Goal: Transaction & Acquisition: Purchase product/service

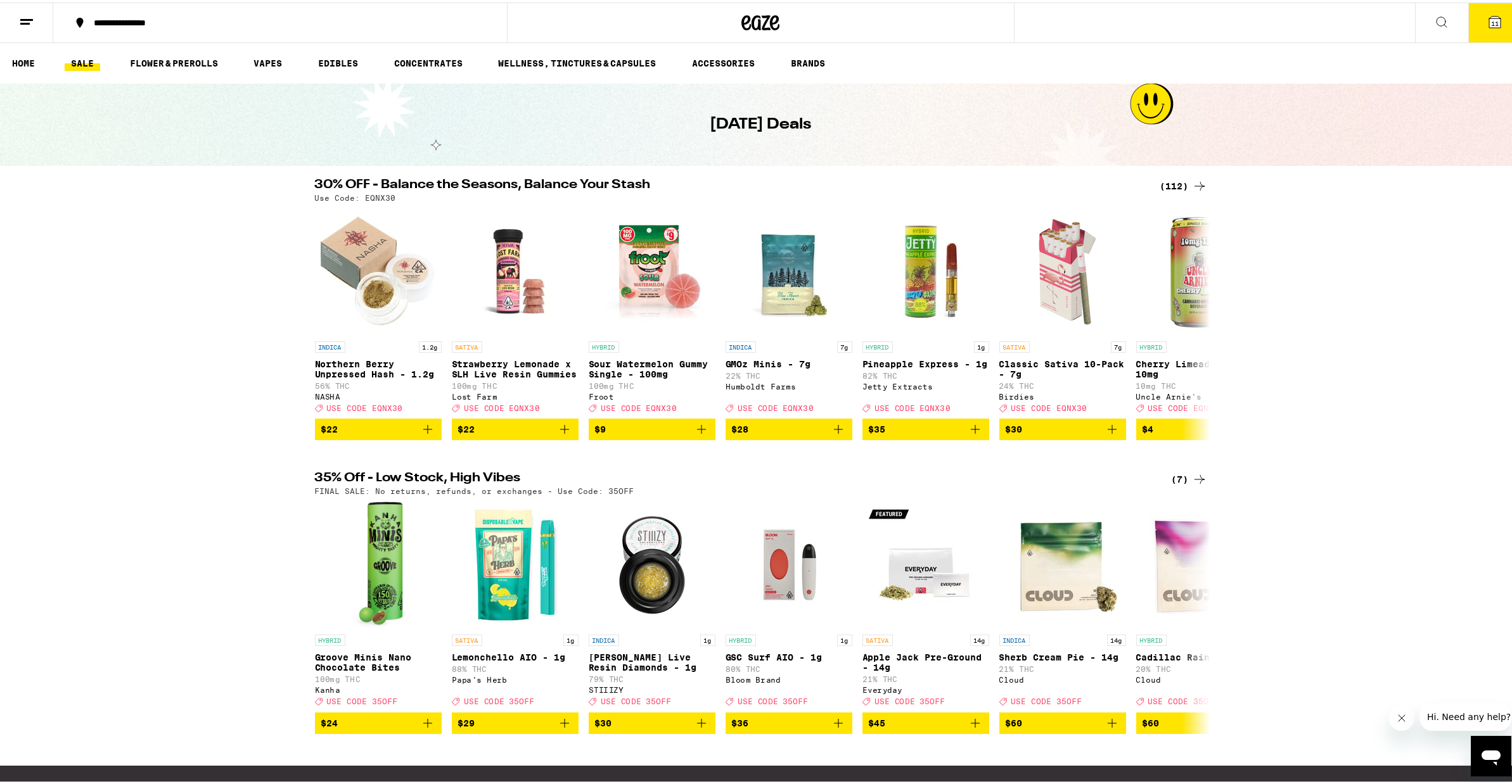
click at [1177, 483] on div "(7)" at bounding box center [1189, 477] width 35 height 15
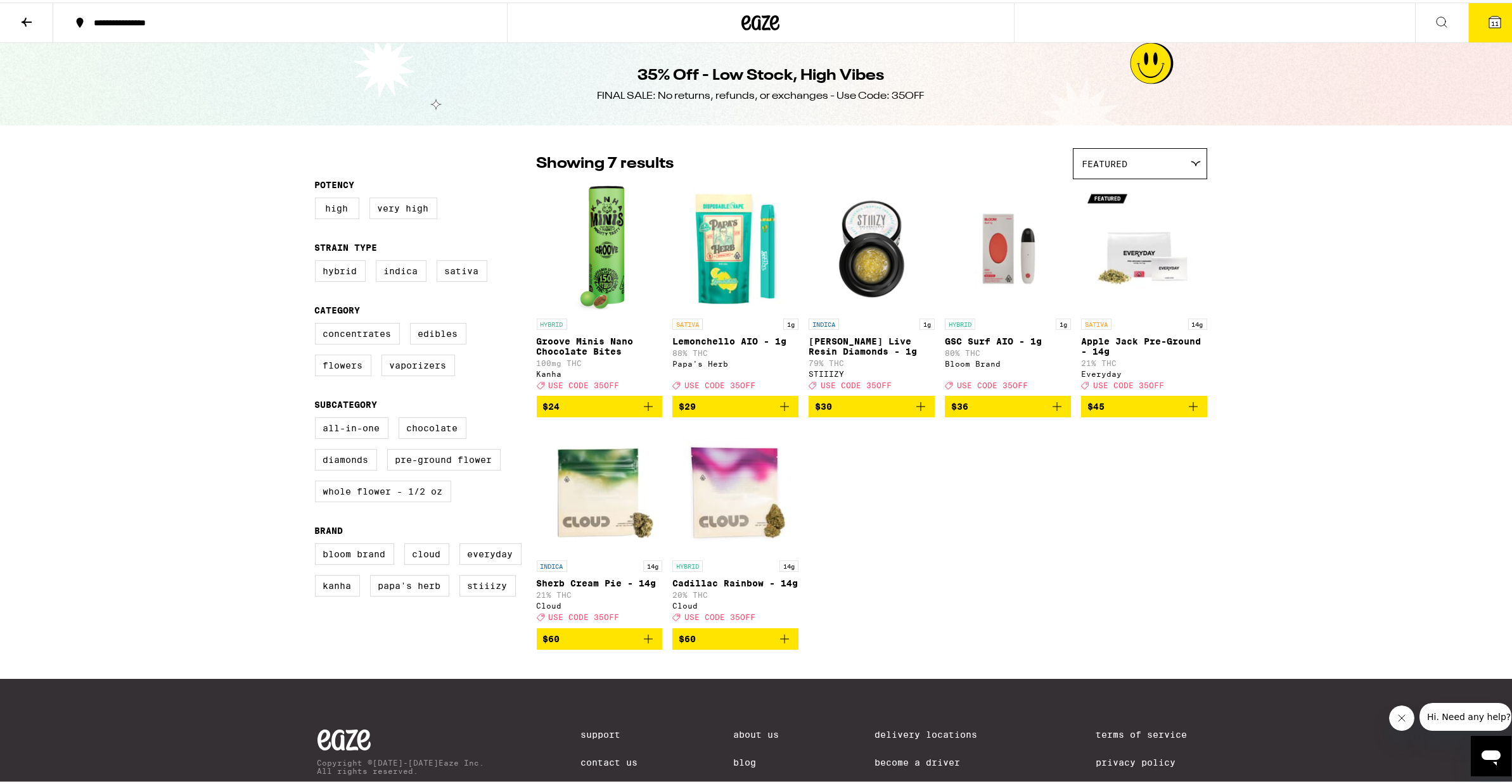
click at [25, 23] on icon at bounding box center [27, 19] width 10 height 9
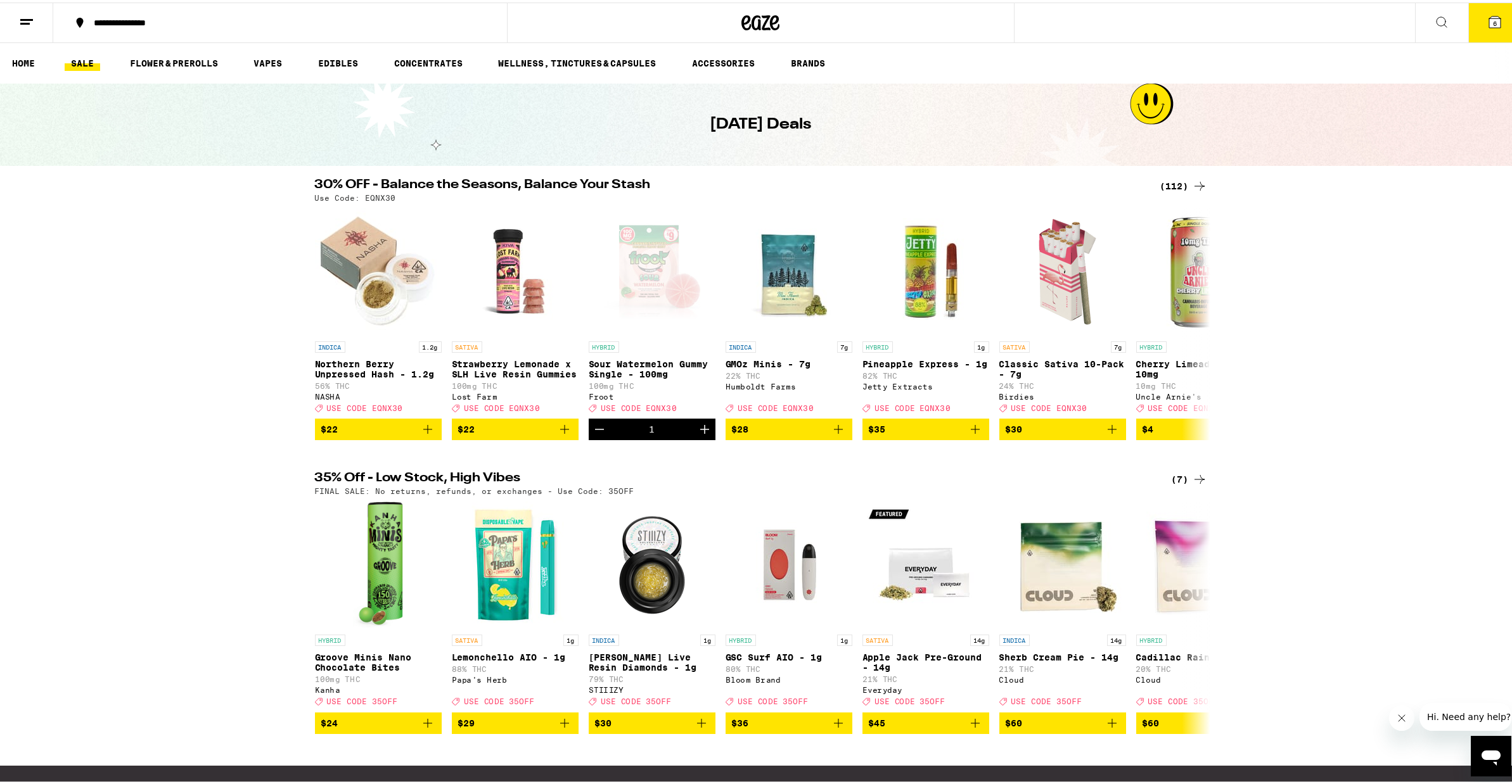
click at [1177, 183] on div "(112)" at bounding box center [1184, 183] width 47 height 15
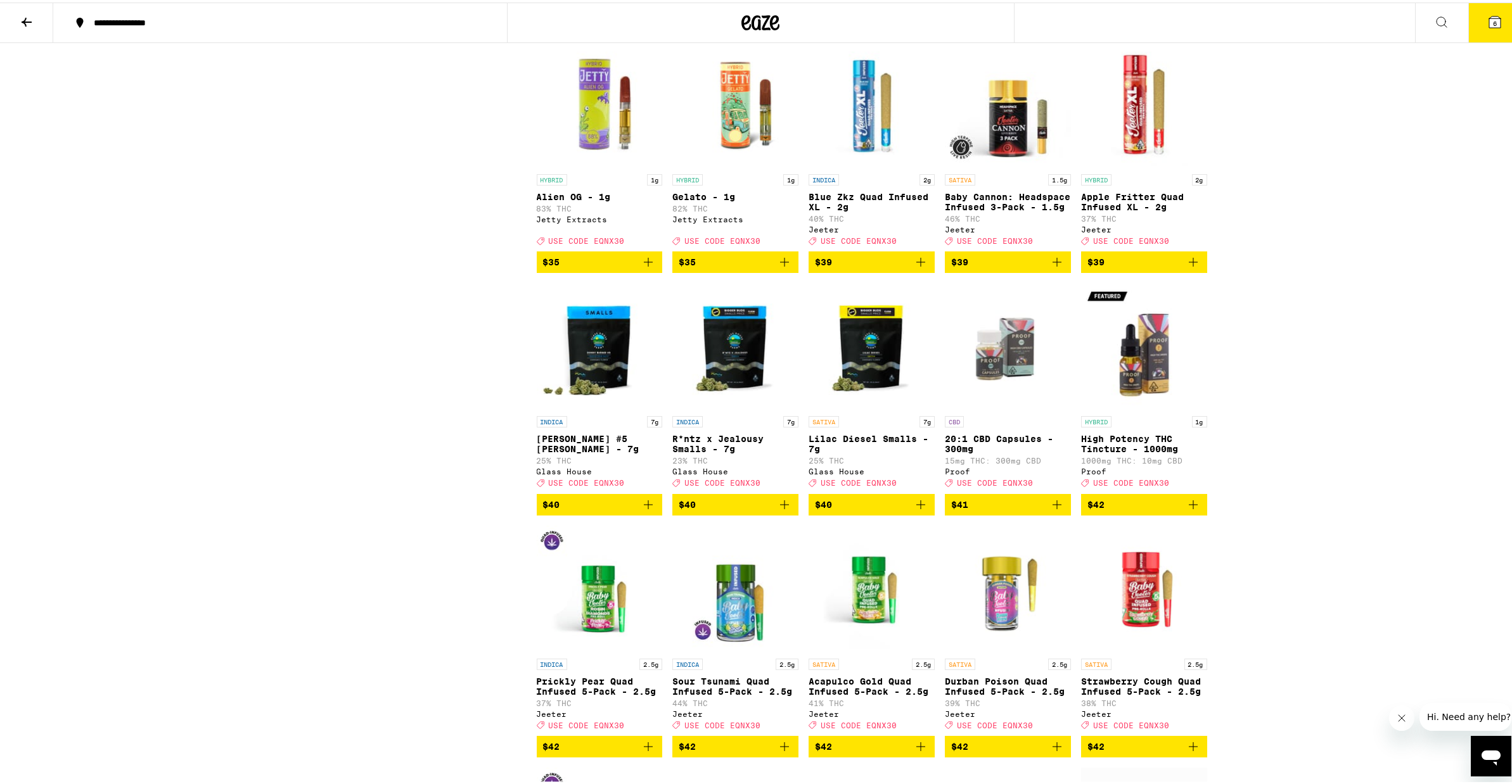
scroll to position [3799, 0]
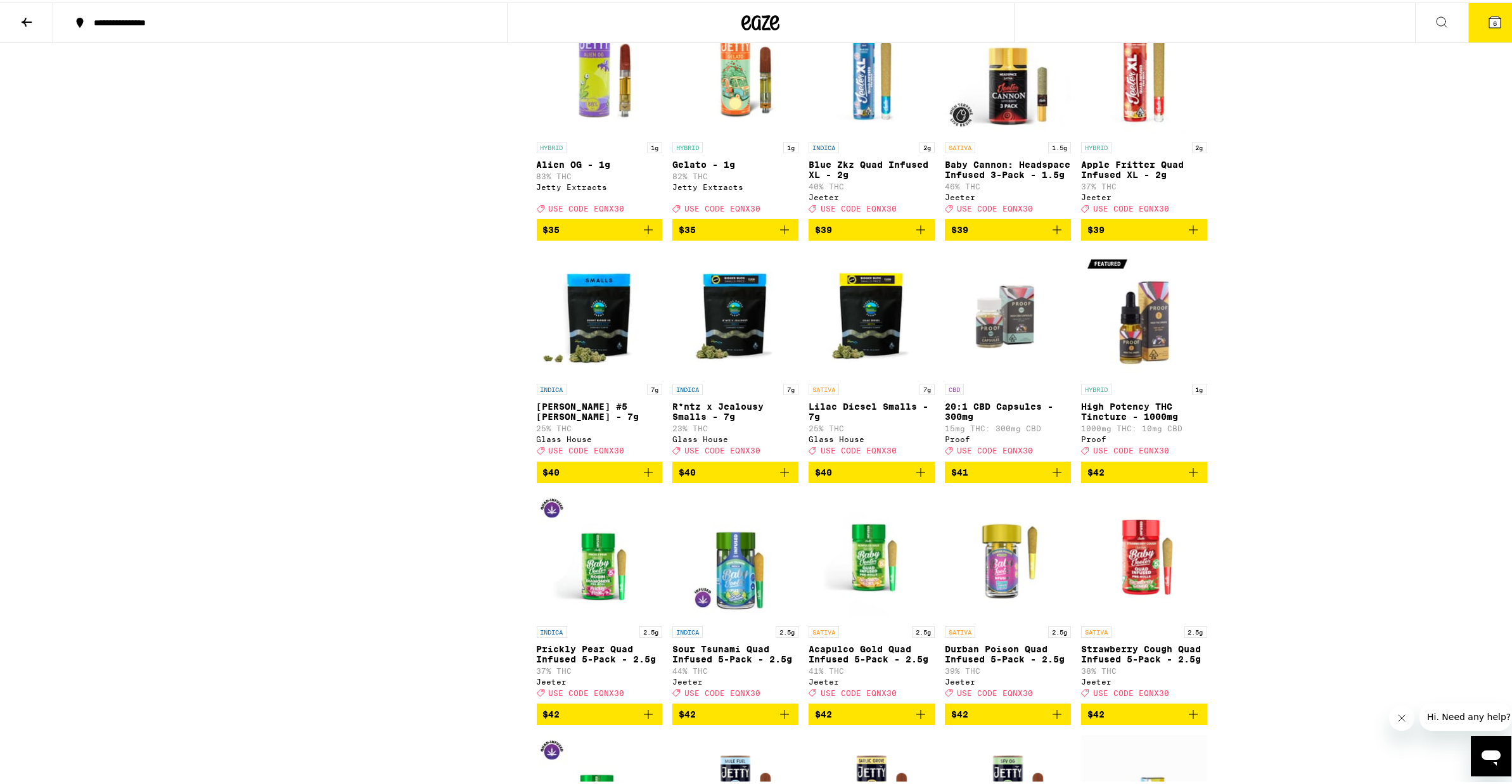
click at [1186, 477] on icon "Add to bag" at bounding box center [1193, 470] width 15 height 15
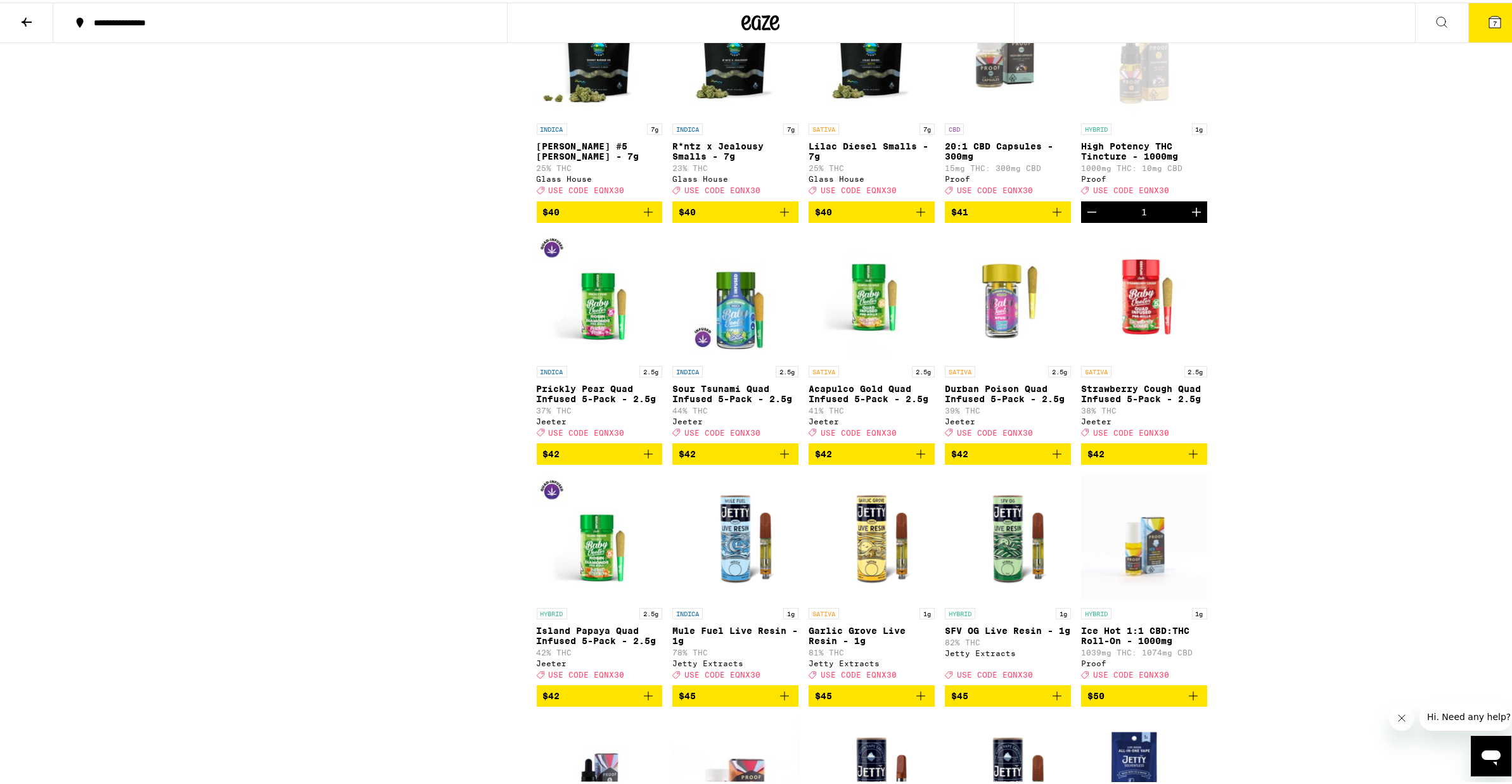
scroll to position [4124, 0]
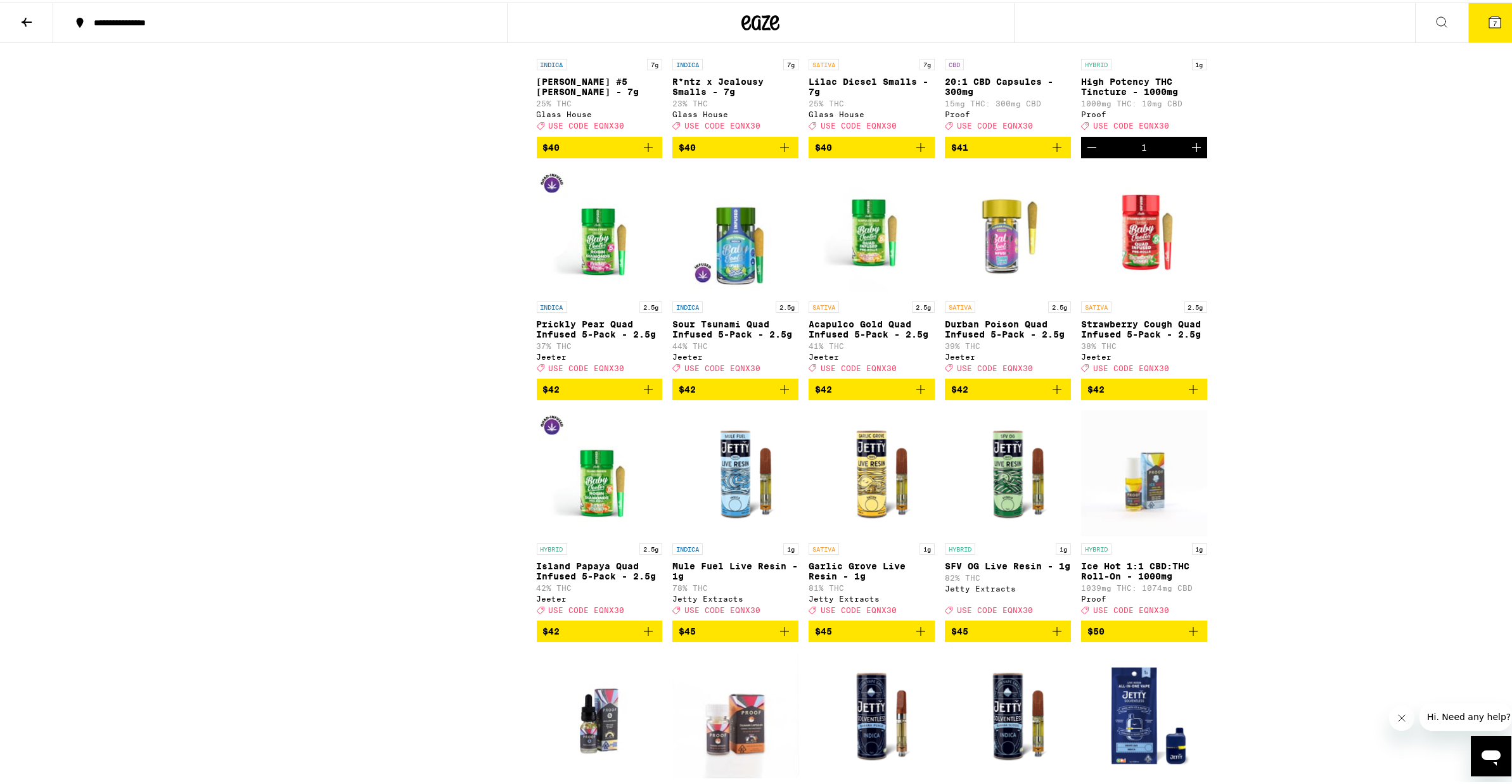
click at [779, 395] on icon "Add to bag" at bounding box center [784, 387] width 15 height 15
click at [1493, 21] on span "8" at bounding box center [1495, 21] width 4 height 8
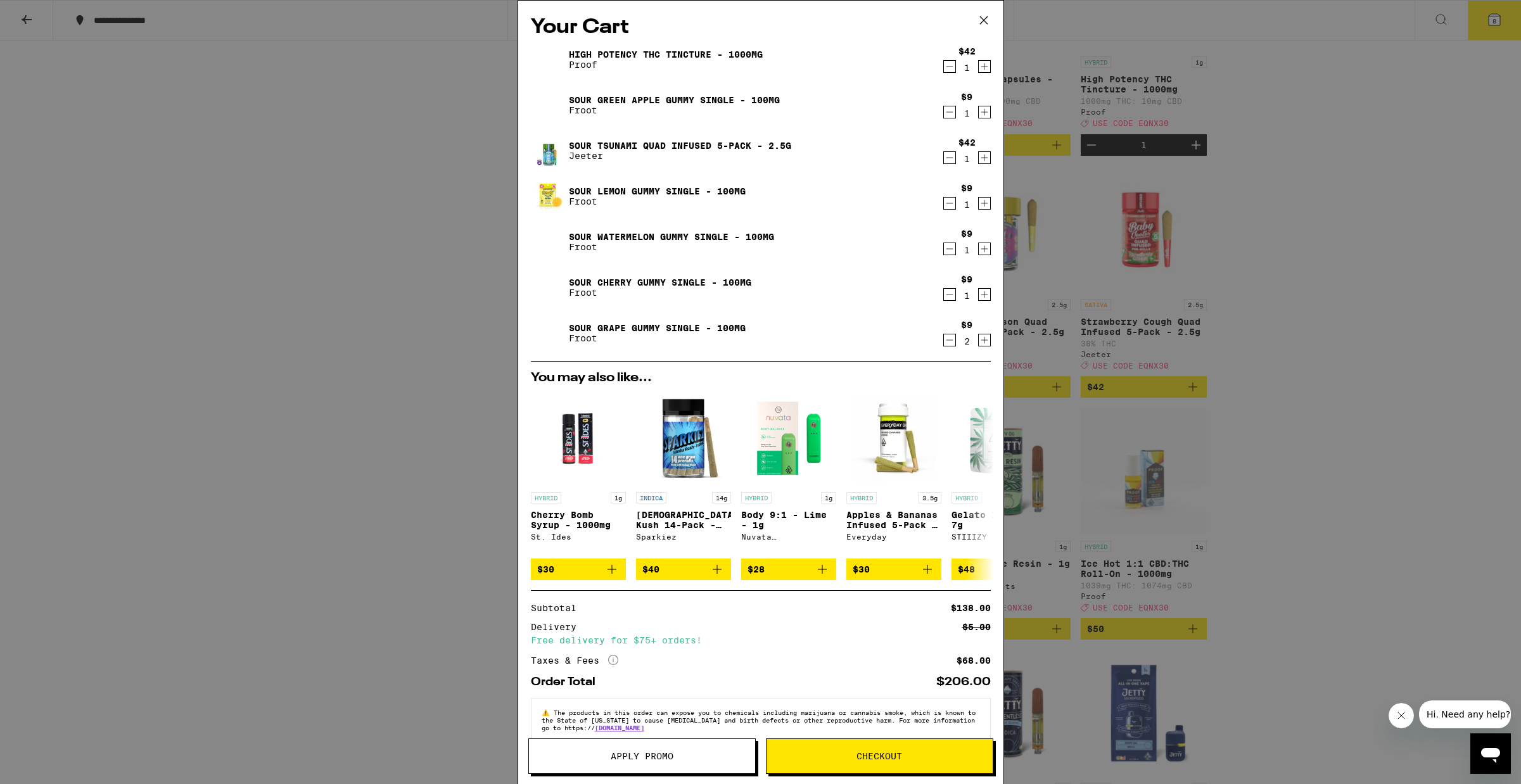
click at [669, 767] on button "Apply Promo" at bounding box center [642, 756] width 228 height 35
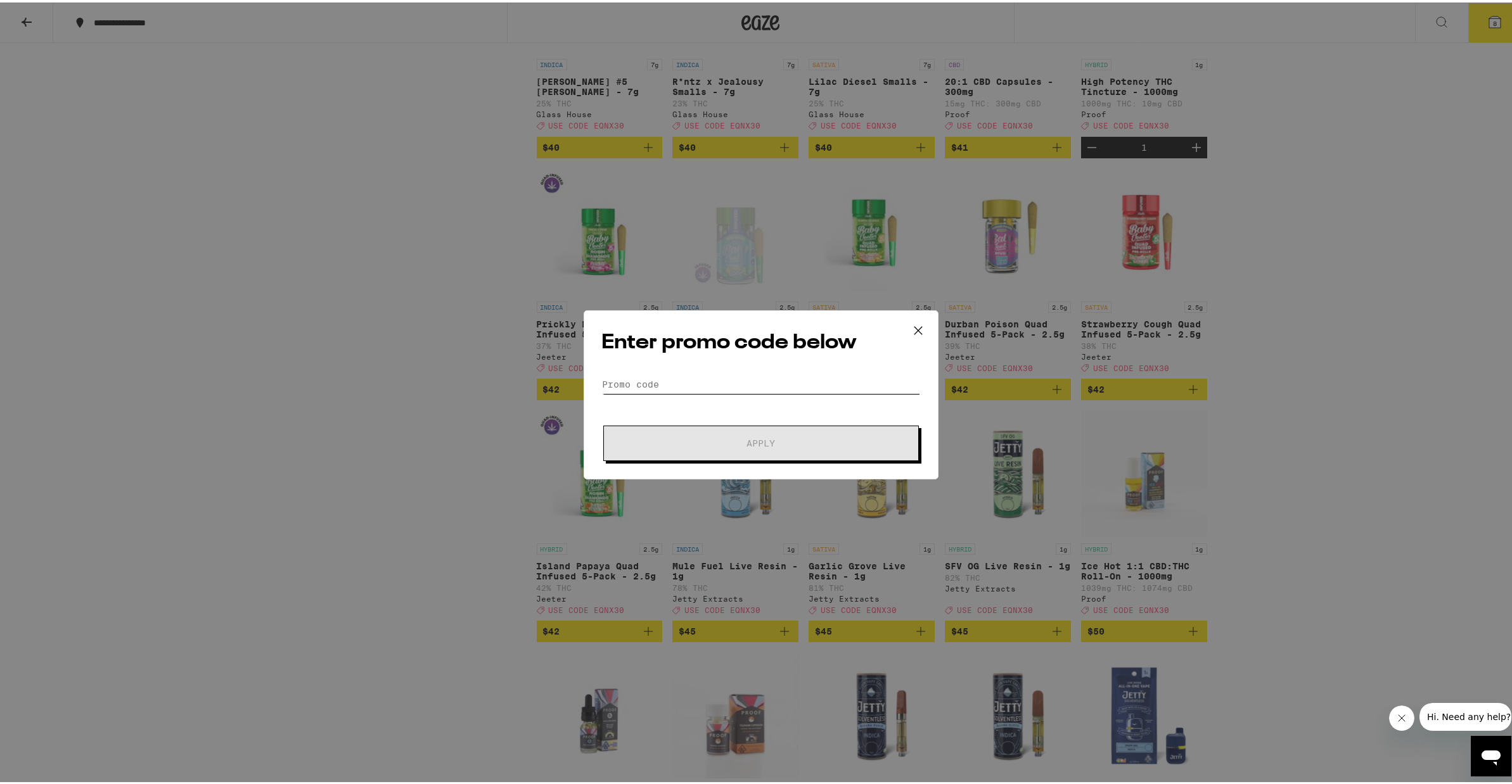
click at [613, 376] on input "Promo Code" at bounding box center [761, 382] width 318 height 19
paste input "EQNX30"
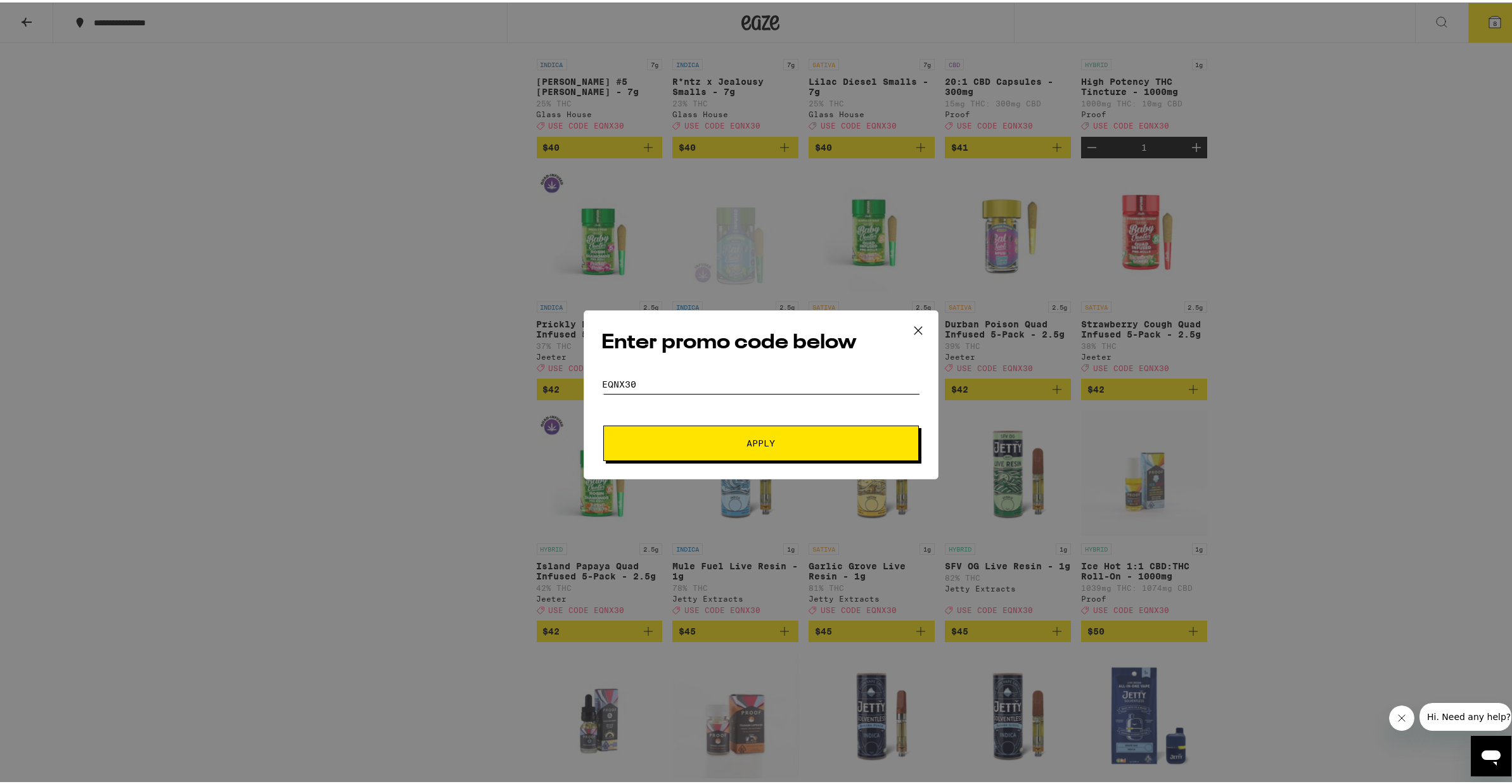
type input "EQNX30"
click at [746, 437] on span "Apply" at bounding box center [761, 441] width 29 height 9
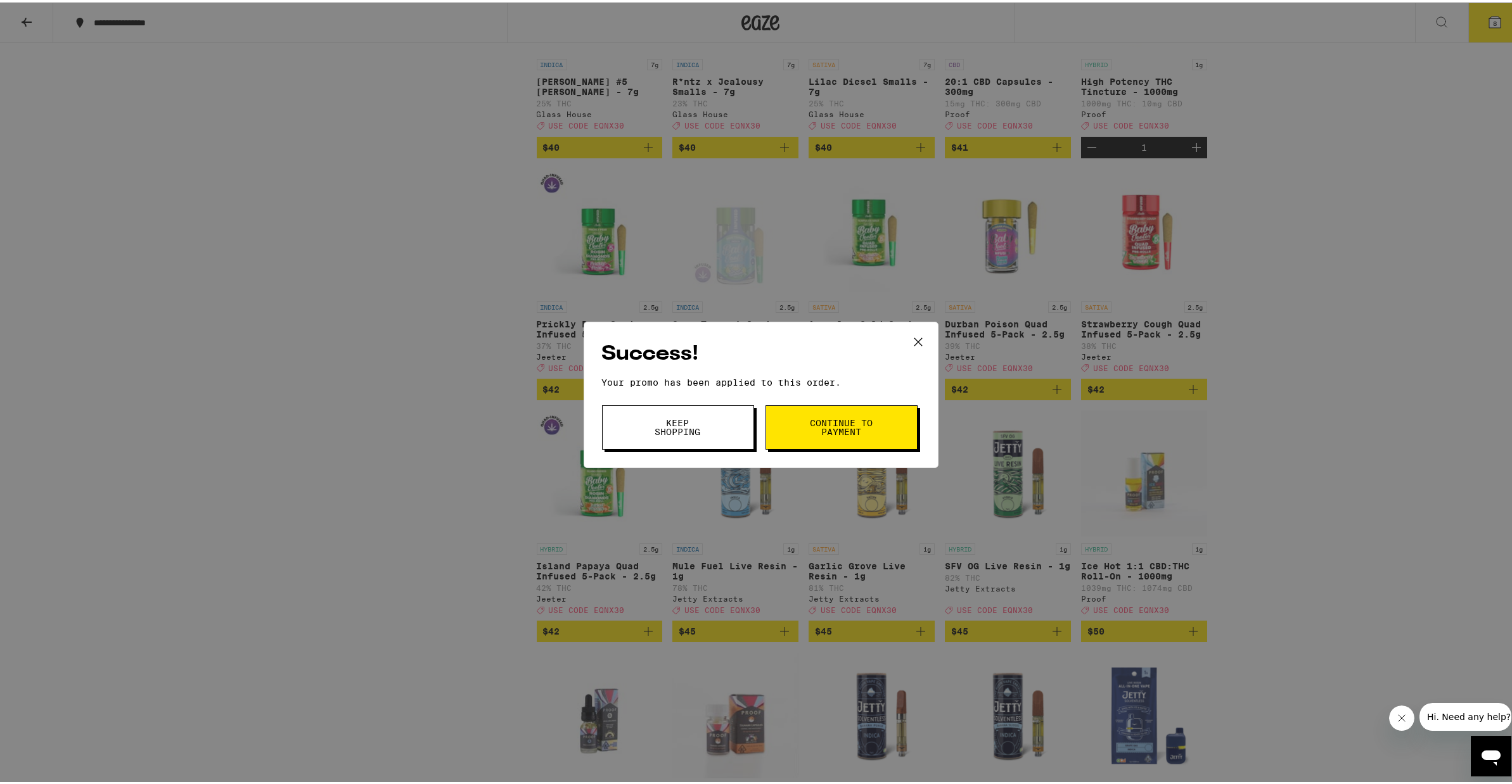
click at [777, 429] on button "Continue to payment" at bounding box center [842, 425] width 152 height 45
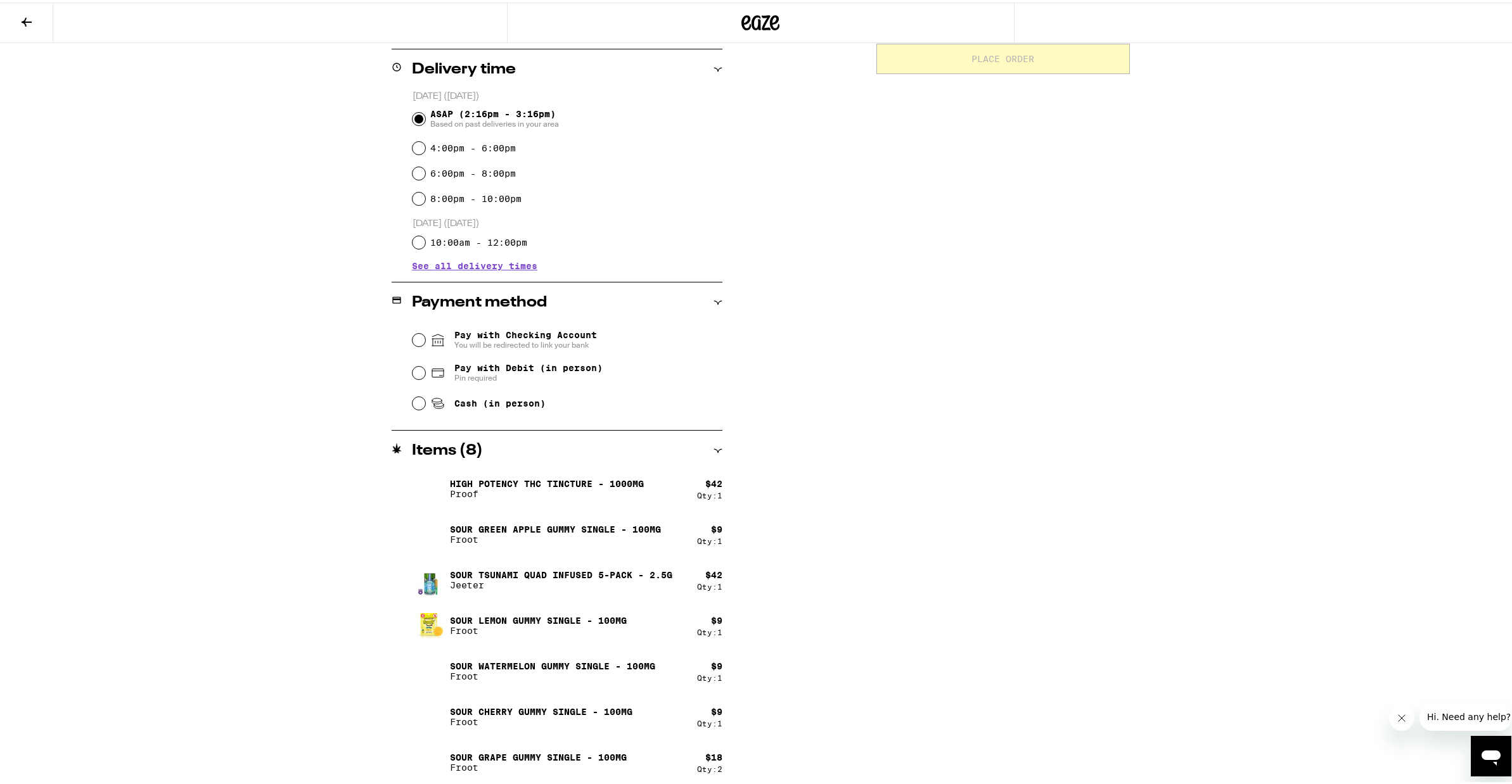
scroll to position [312, 0]
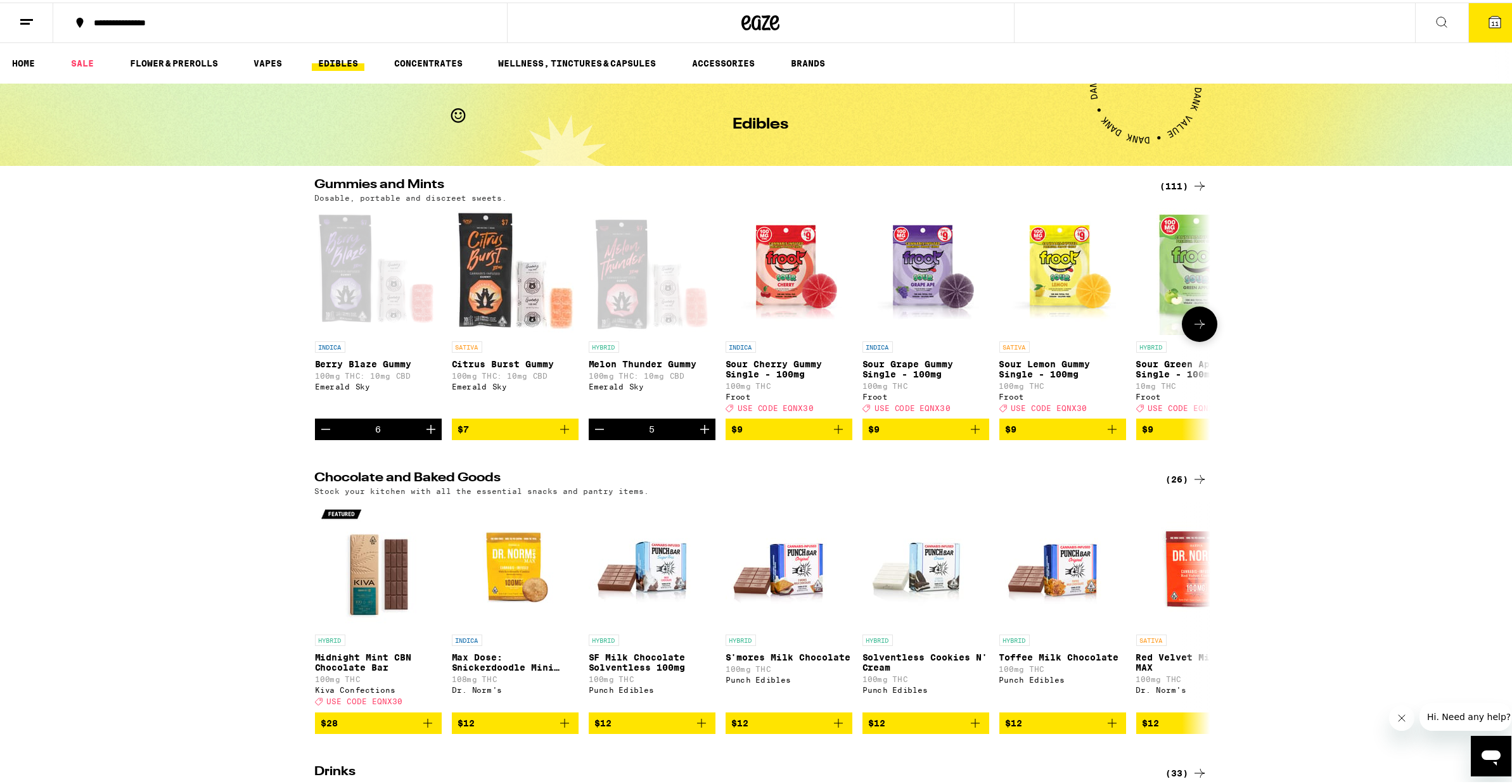
click at [1161, 434] on span "$9" at bounding box center [1200, 426] width 114 height 15
click at [1110, 434] on icon "Add to bag" at bounding box center [1112, 426] width 15 height 15
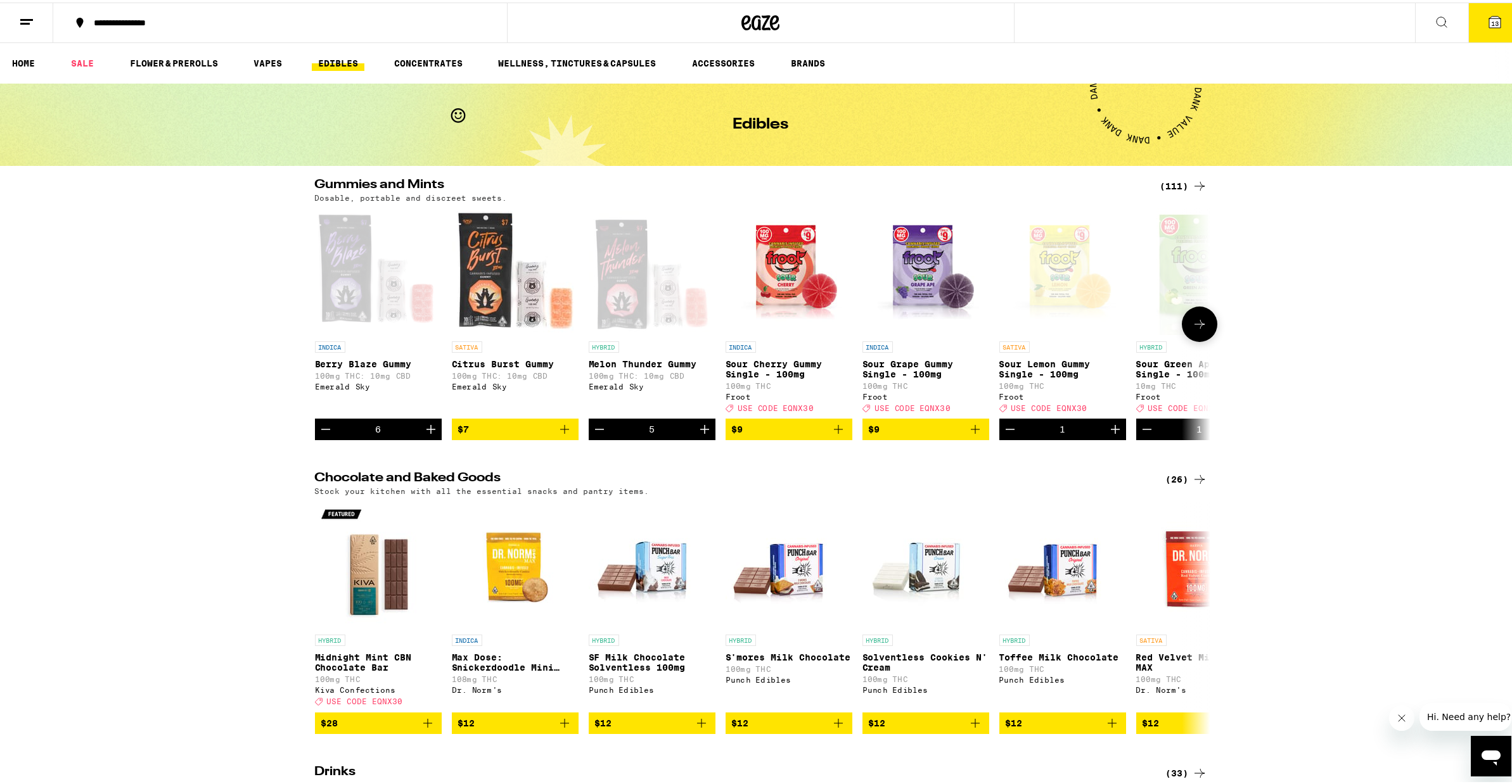
click at [973, 431] on icon "Add to bag" at bounding box center [975, 427] width 9 height 9
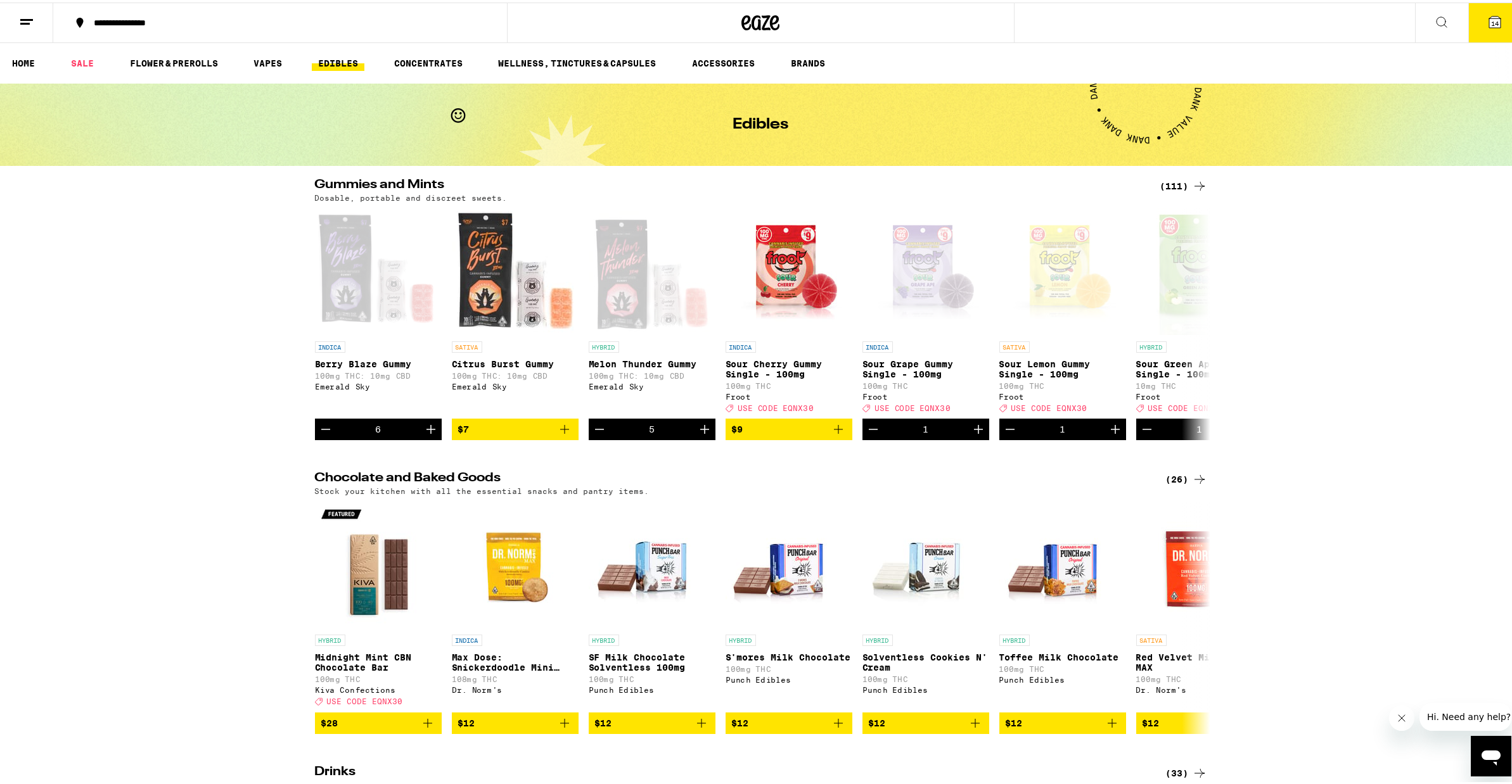
click at [769, 482] on h2 "Chocolate and Baked Goods" at bounding box center [731, 477] width 830 height 15
click at [600, 434] on icon "Decrement" at bounding box center [599, 426] width 15 height 15
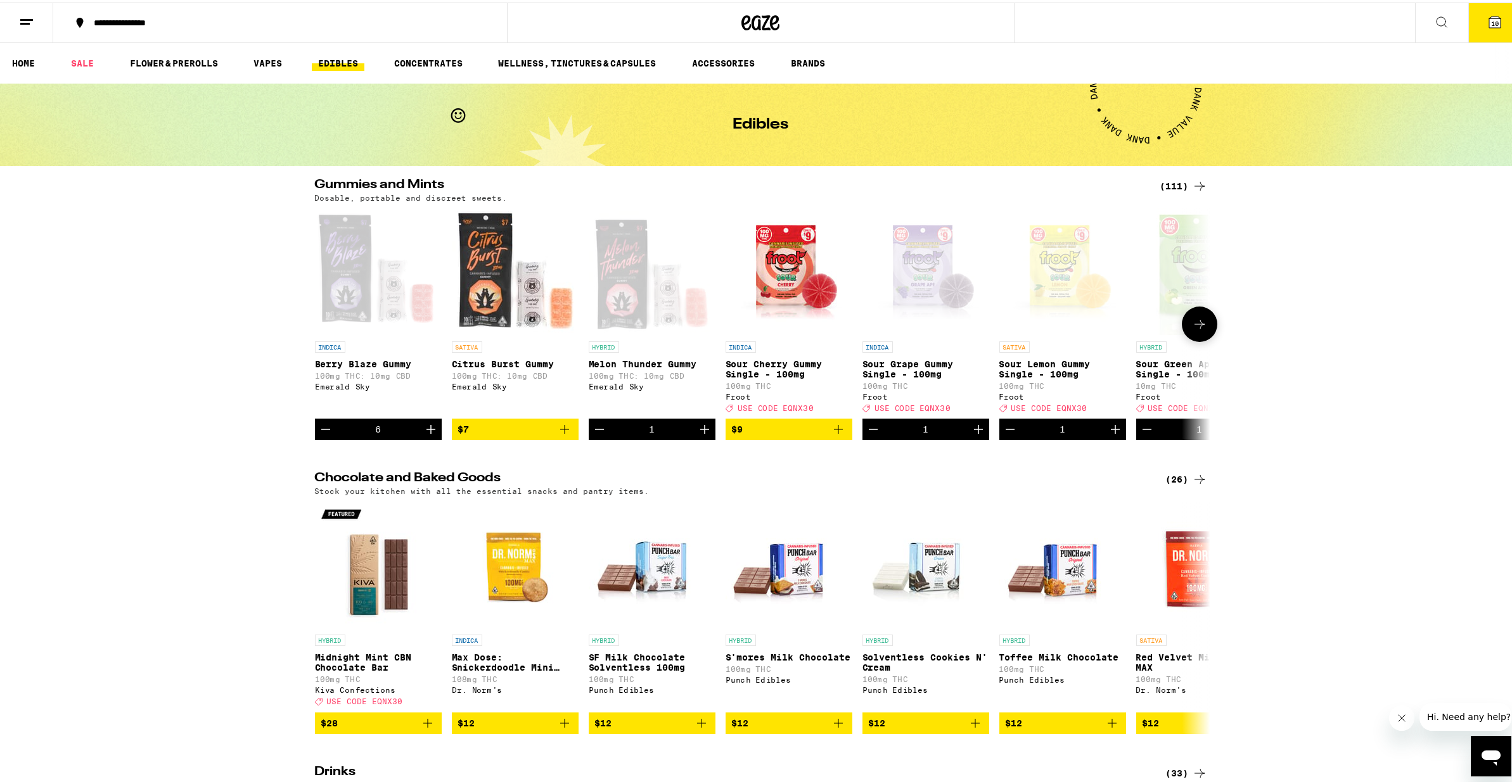
click at [600, 434] on icon "Decrement" at bounding box center [599, 426] width 15 height 15
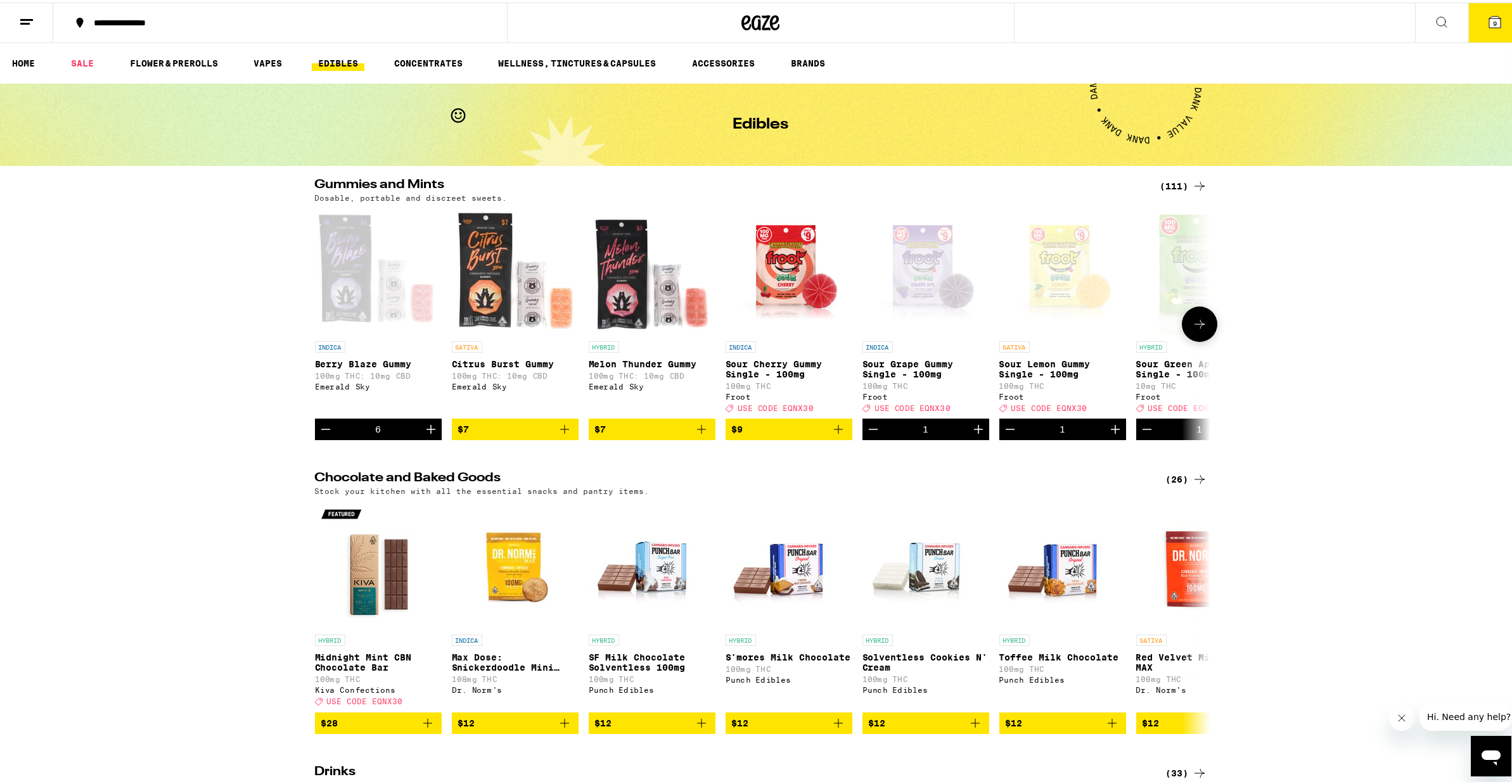
click at [325, 434] on icon "Decrement" at bounding box center [325, 426] width 15 height 15
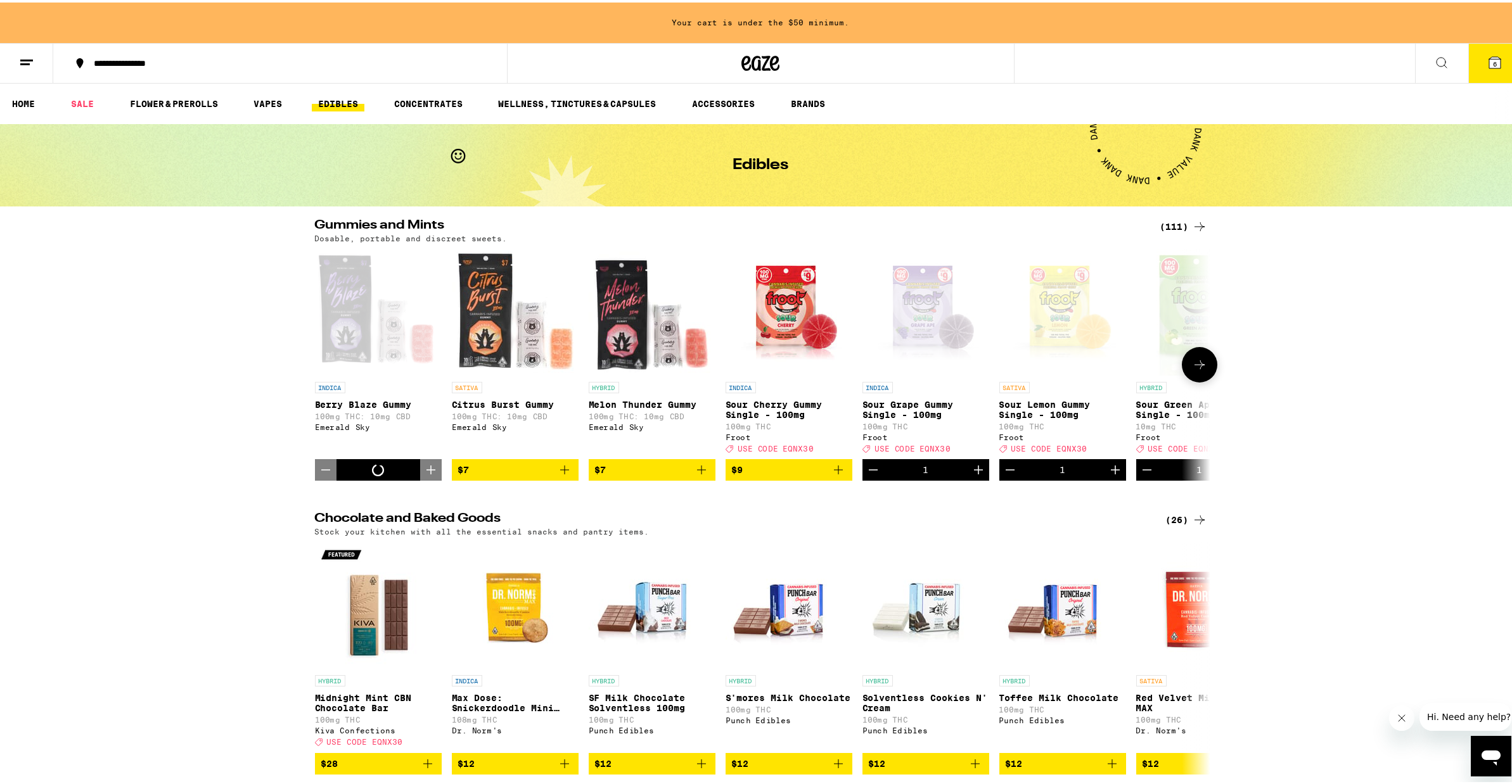
click at [325, 439] on div "INDICA Berry Blaze Gummy 100mg THC: 10mg CBD Emerald Sky" at bounding box center [379, 415] width 126 height 71
click at [322, 475] on icon "Decrement" at bounding box center [325, 467] width 15 height 15
click at [318, 475] on icon "Decrement" at bounding box center [325, 467] width 15 height 15
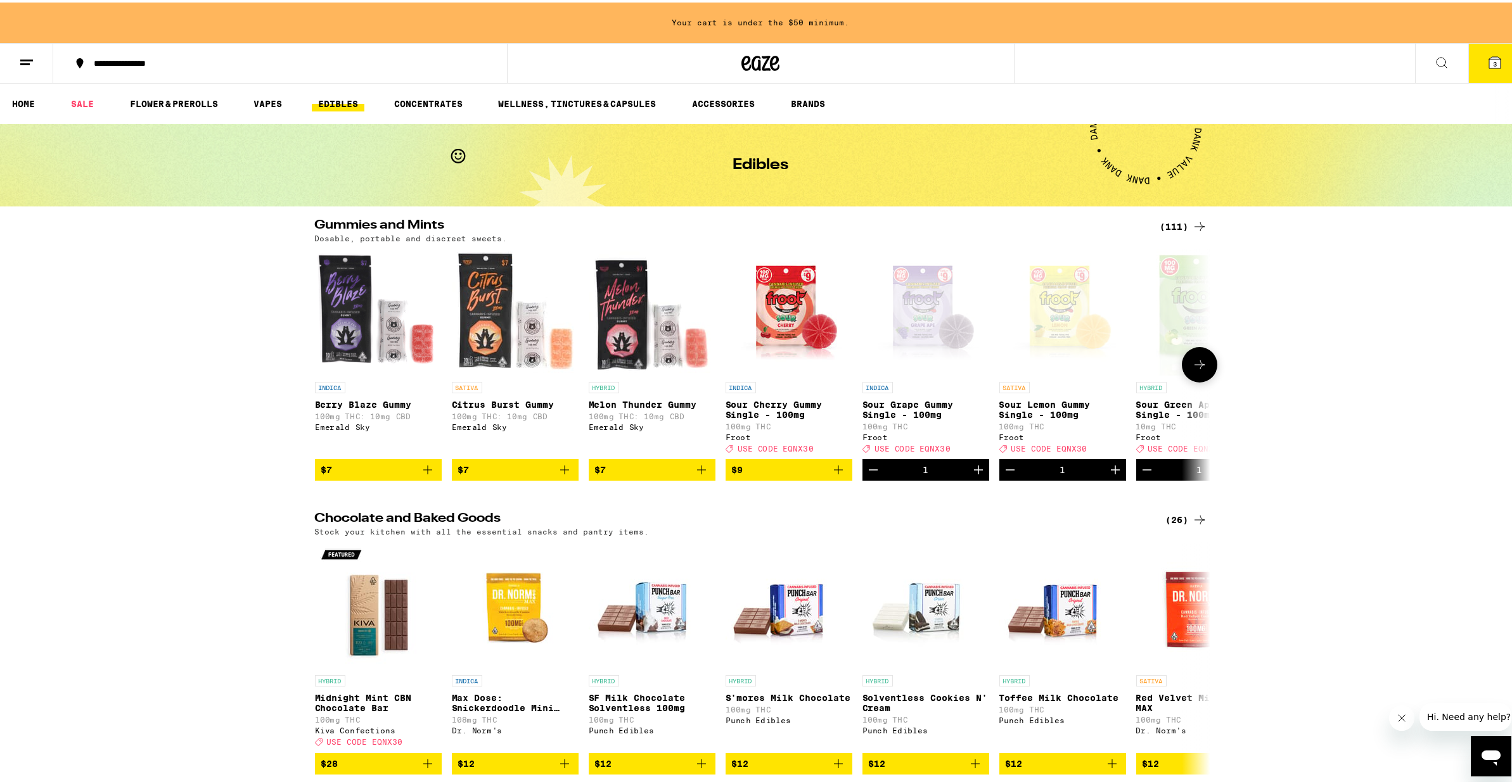
click at [835, 472] on icon "Add to bag" at bounding box center [838, 467] width 9 height 9
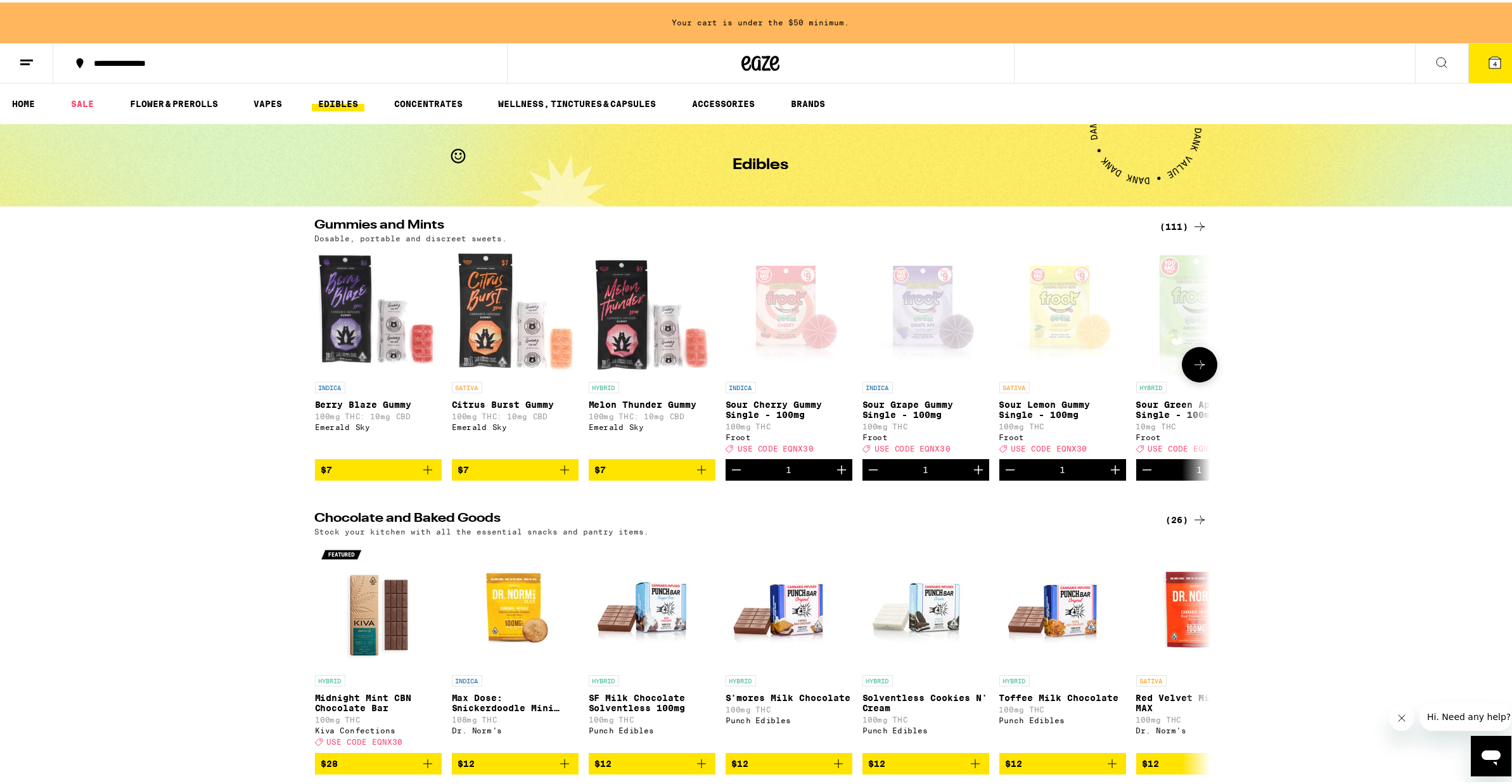
click at [1198, 370] on icon at bounding box center [1200, 362] width 15 height 15
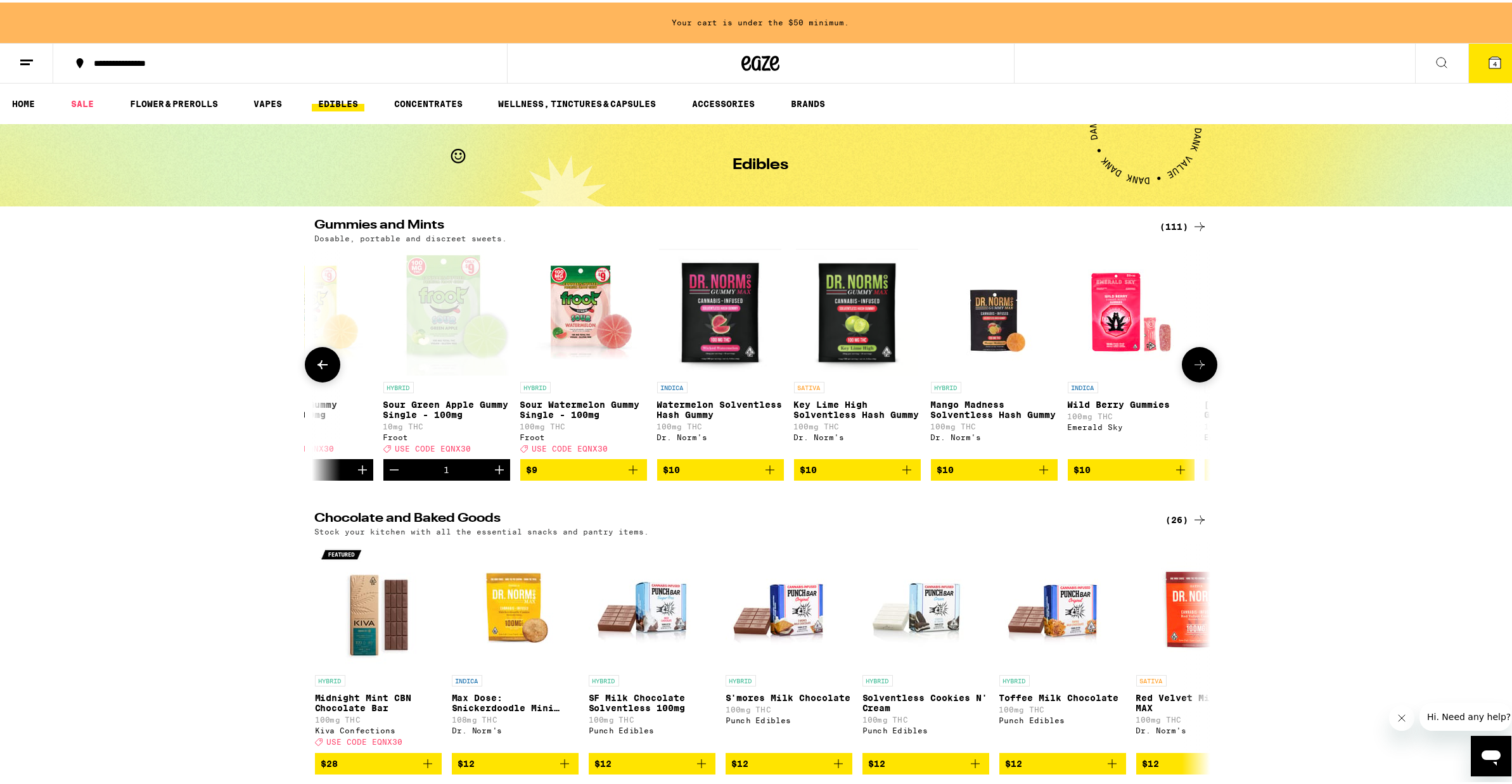
scroll to position [0, 754]
click at [628, 472] on icon "Add to bag" at bounding box center [632, 467] width 9 height 9
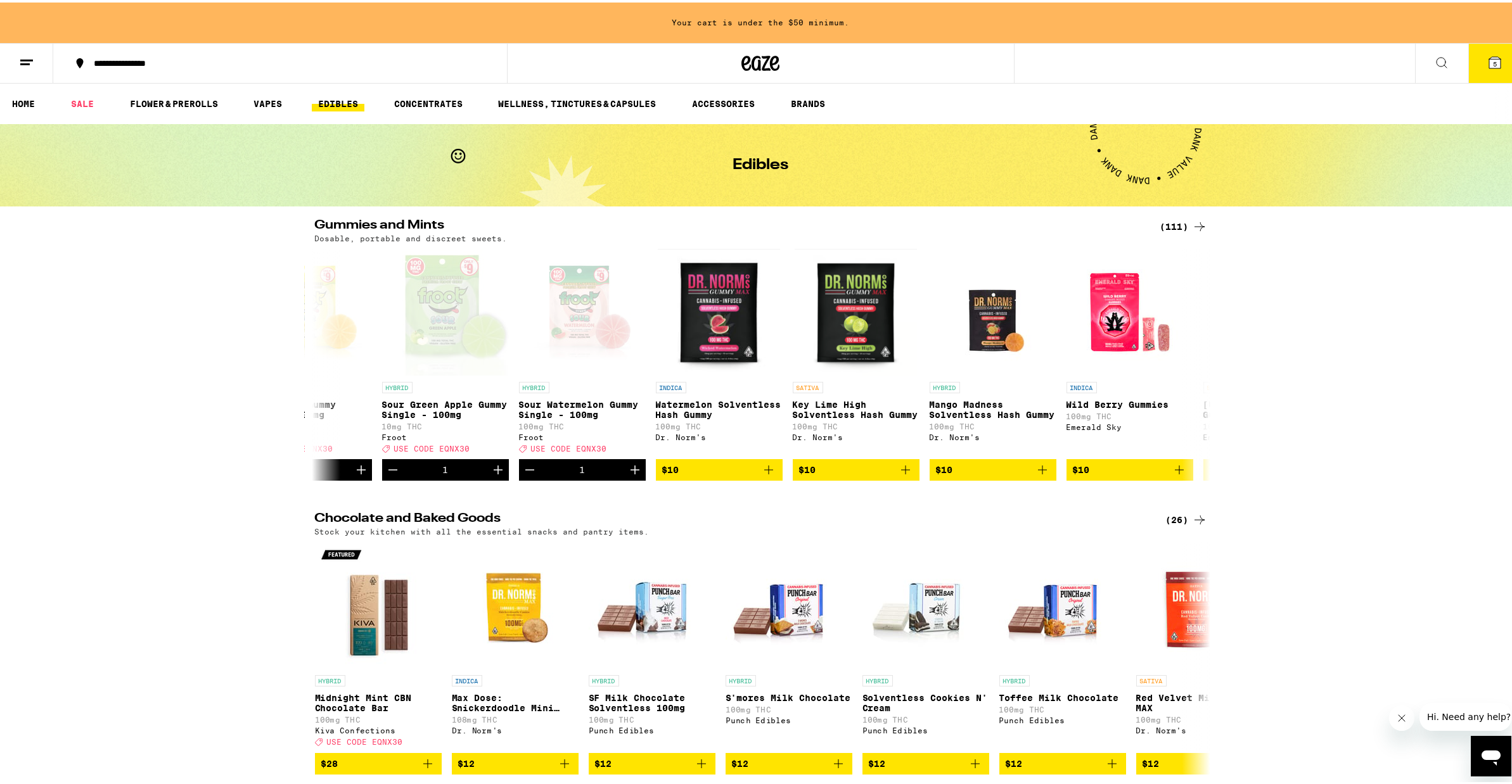
click at [1489, 64] on icon at bounding box center [1495, 60] width 11 height 11
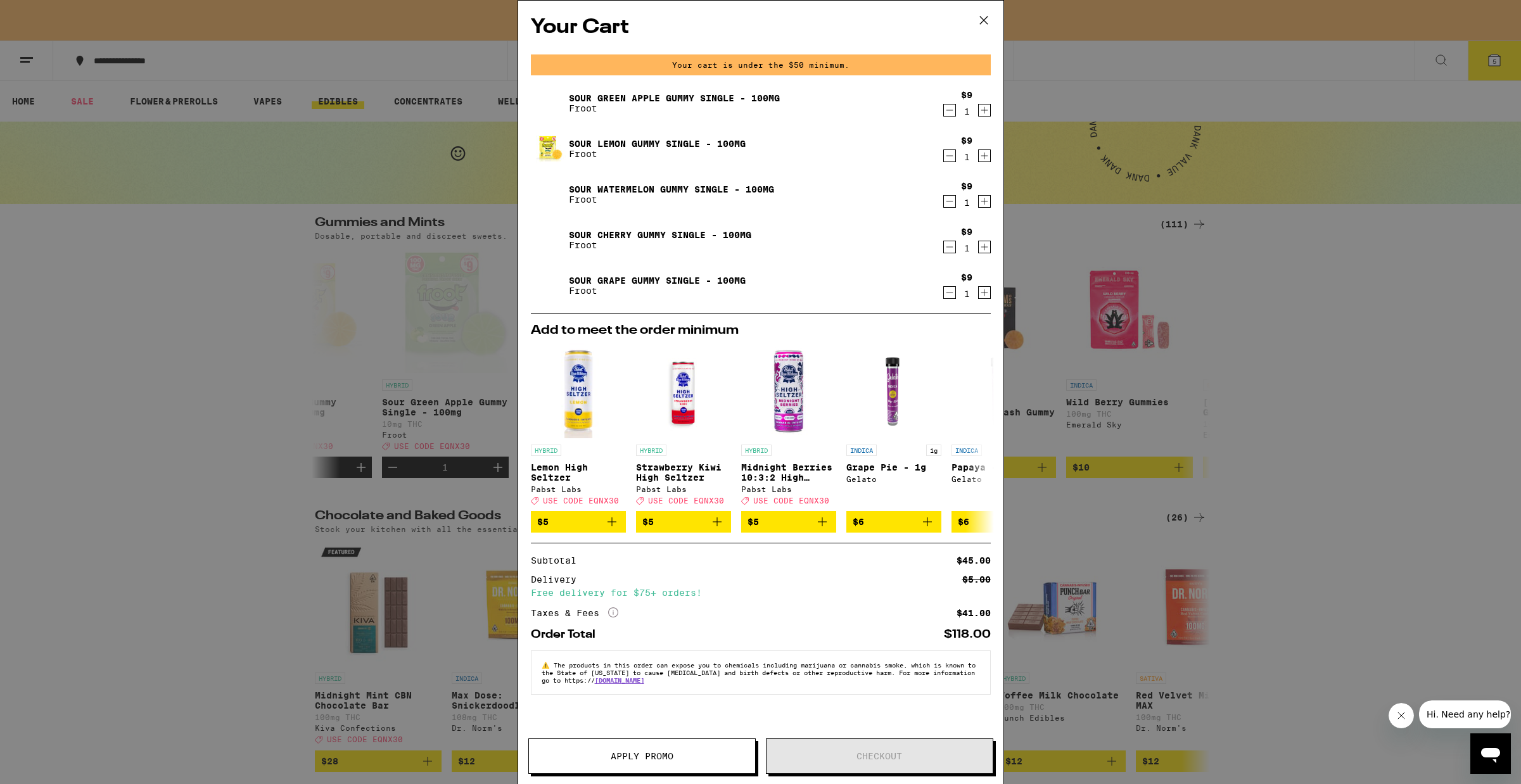
click at [613, 765] on button "Apply Promo" at bounding box center [642, 756] width 228 height 35
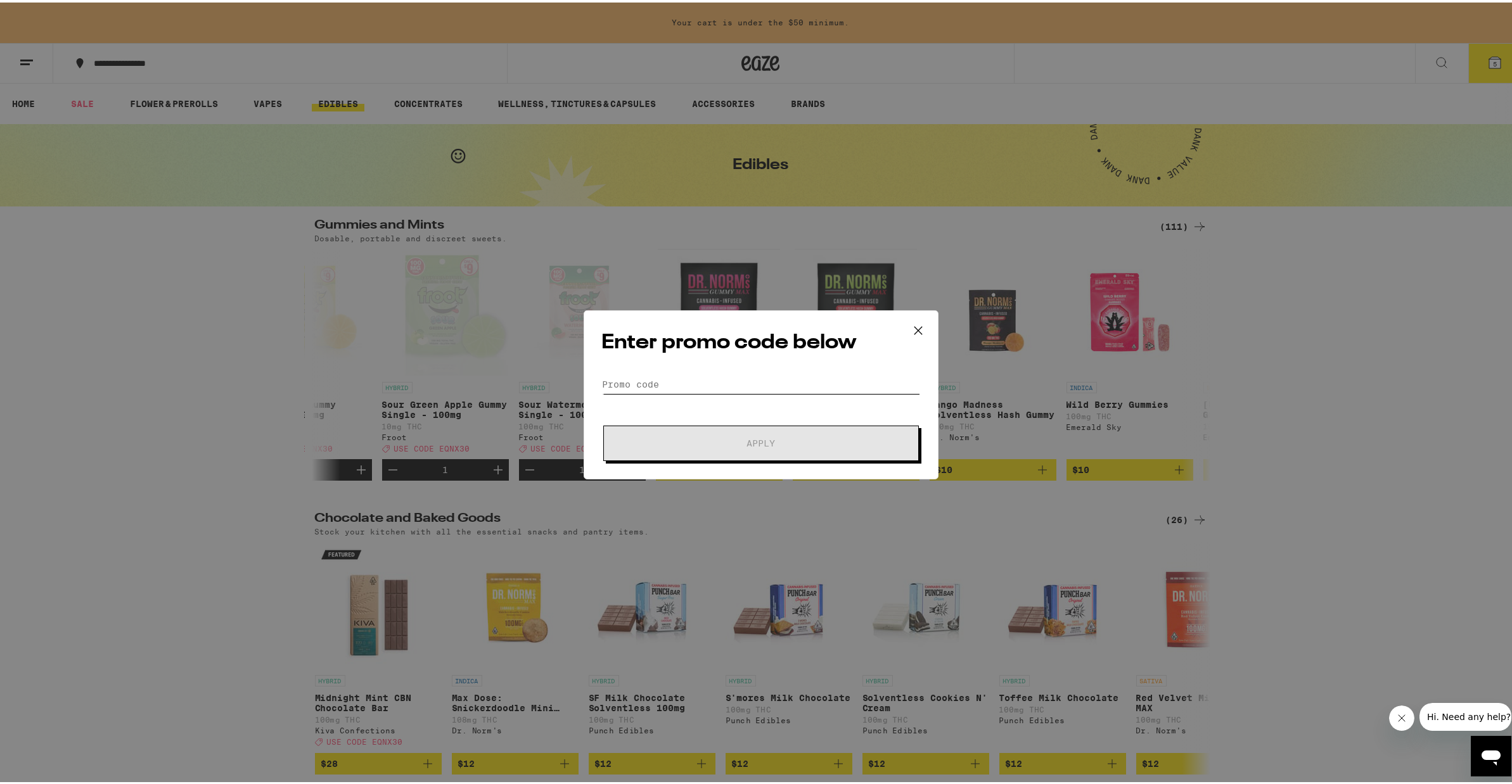
click at [633, 389] on input "Promo Code" at bounding box center [761, 382] width 318 height 19
paste input "EQNX30"
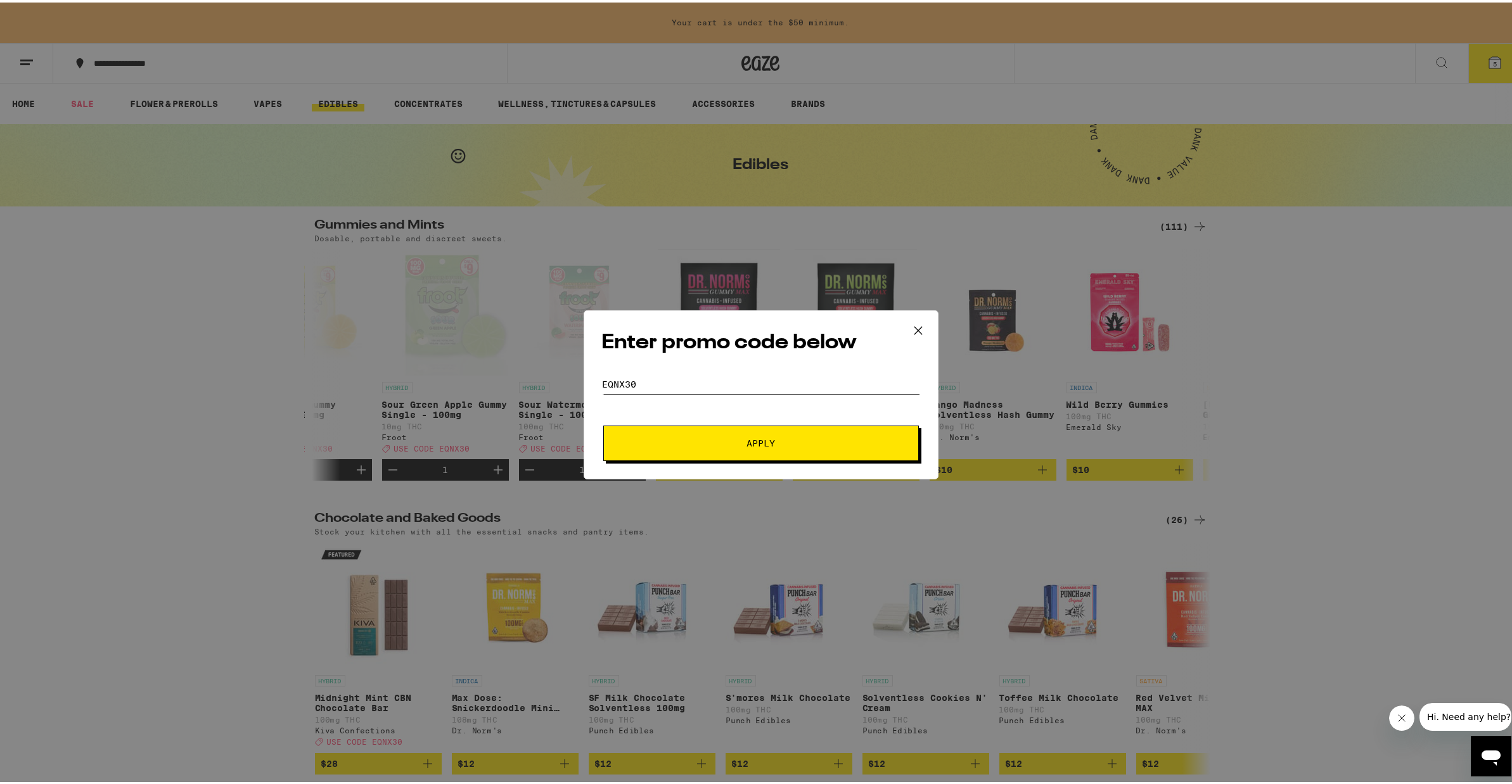
type input "EQNX30"
click at [757, 440] on span "Apply" at bounding box center [761, 441] width 29 height 9
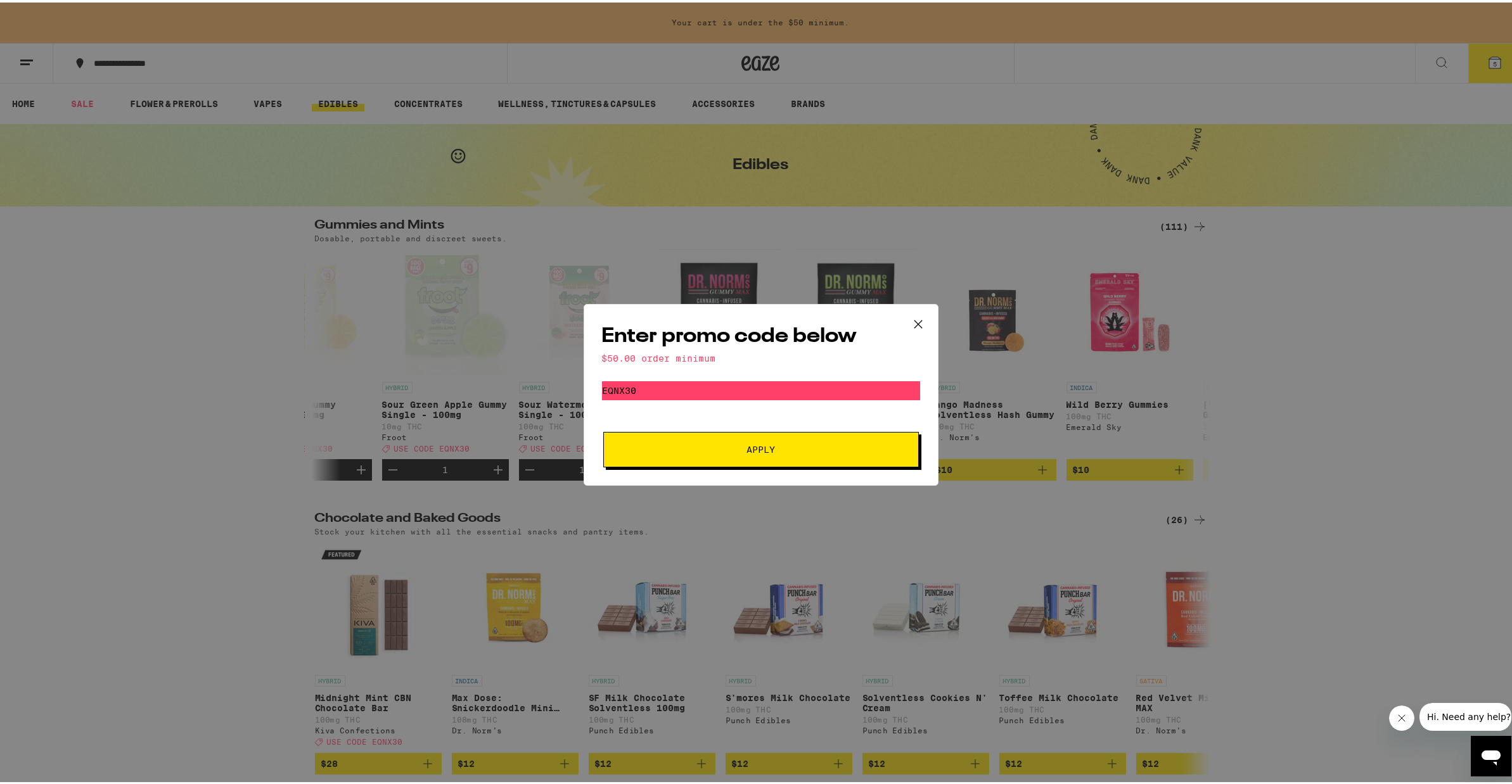
click at [731, 449] on span "Apply" at bounding box center [761, 447] width 228 height 9
click at [910, 319] on icon at bounding box center [918, 322] width 19 height 19
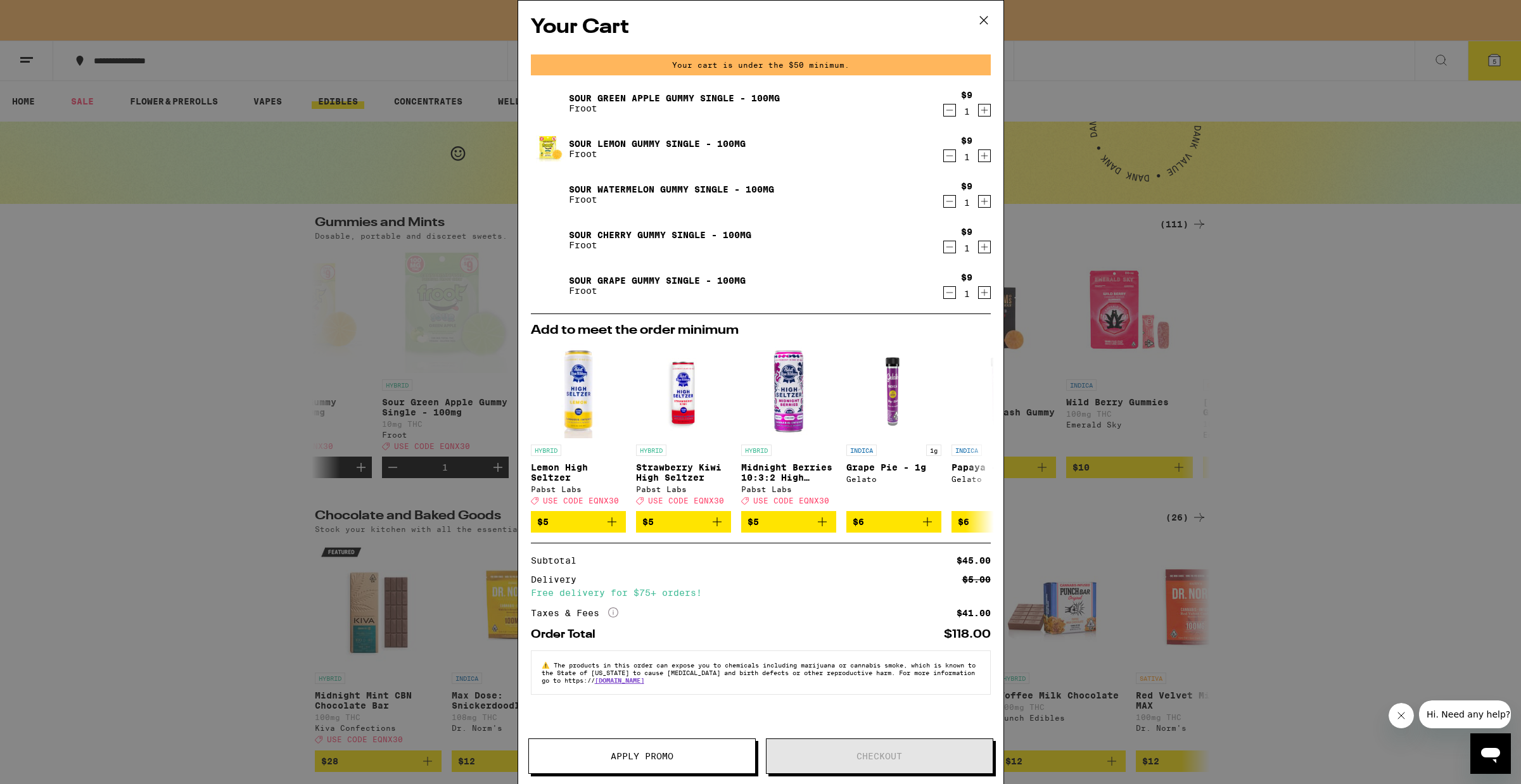
click at [987, 294] on icon "Increment" at bounding box center [985, 293] width 7 height 7
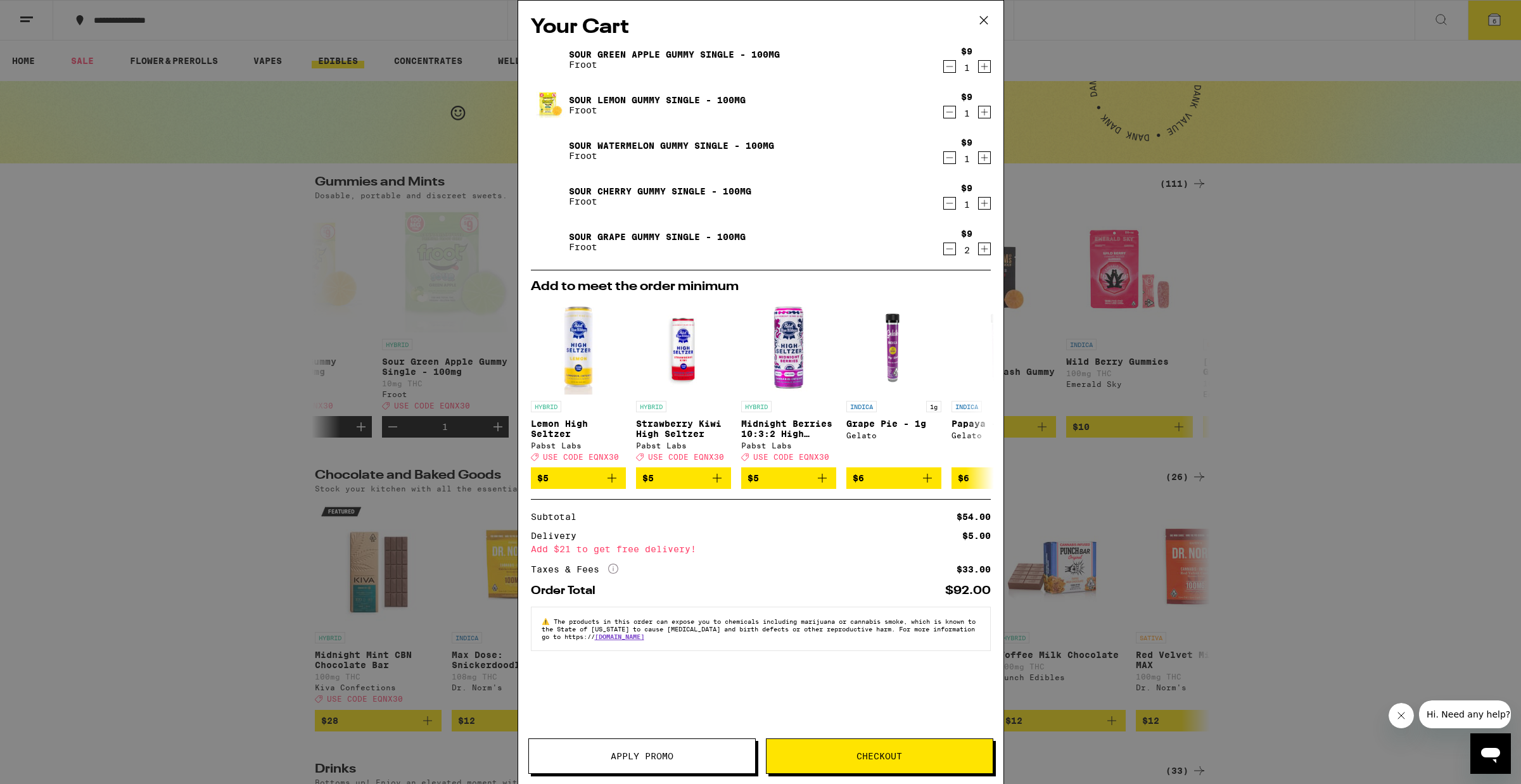
click at [693, 748] on button "Apply Promo" at bounding box center [642, 756] width 228 height 35
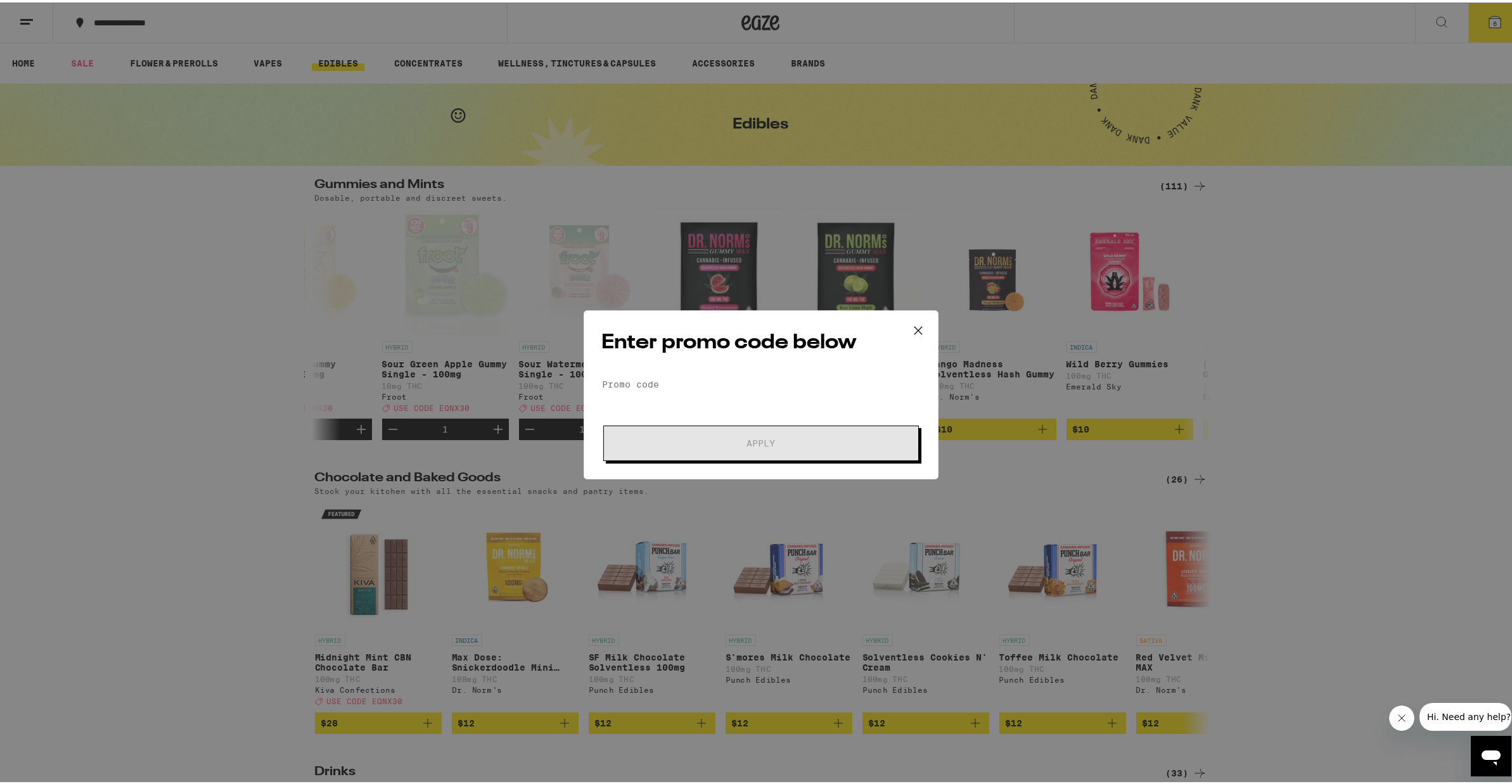
click at [637, 365] on div "Enter promo code below Promo Code Apply" at bounding box center [761, 393] width 355 height 169
click at [643, 381] on input "Promo Code" at bounding box center [761, 382] width 318 height 19
paste input "EQNX30"
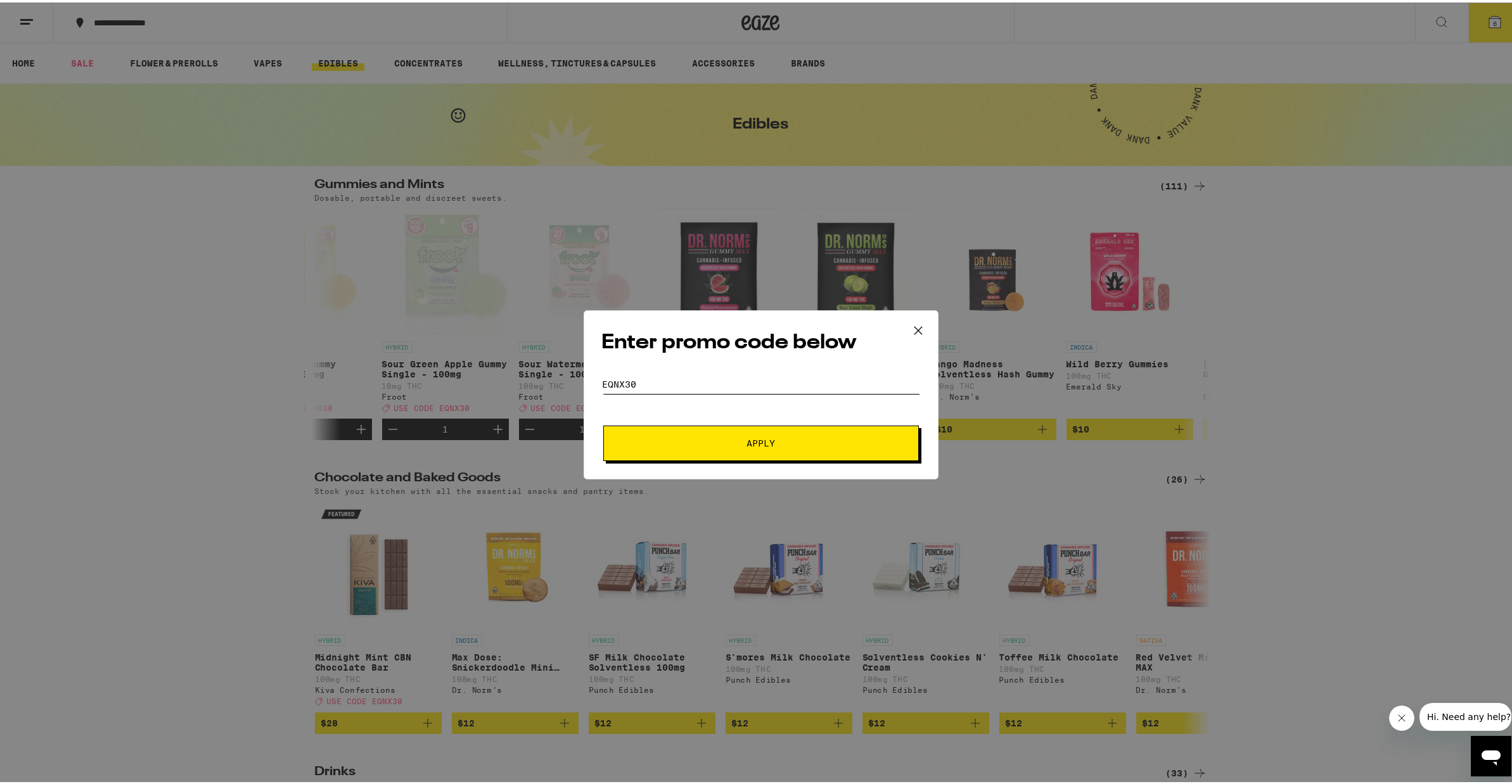
type input "EQNX30"
click at [748, 437] on span "Apply" at bounding box center [761, 441] width 29 height 9
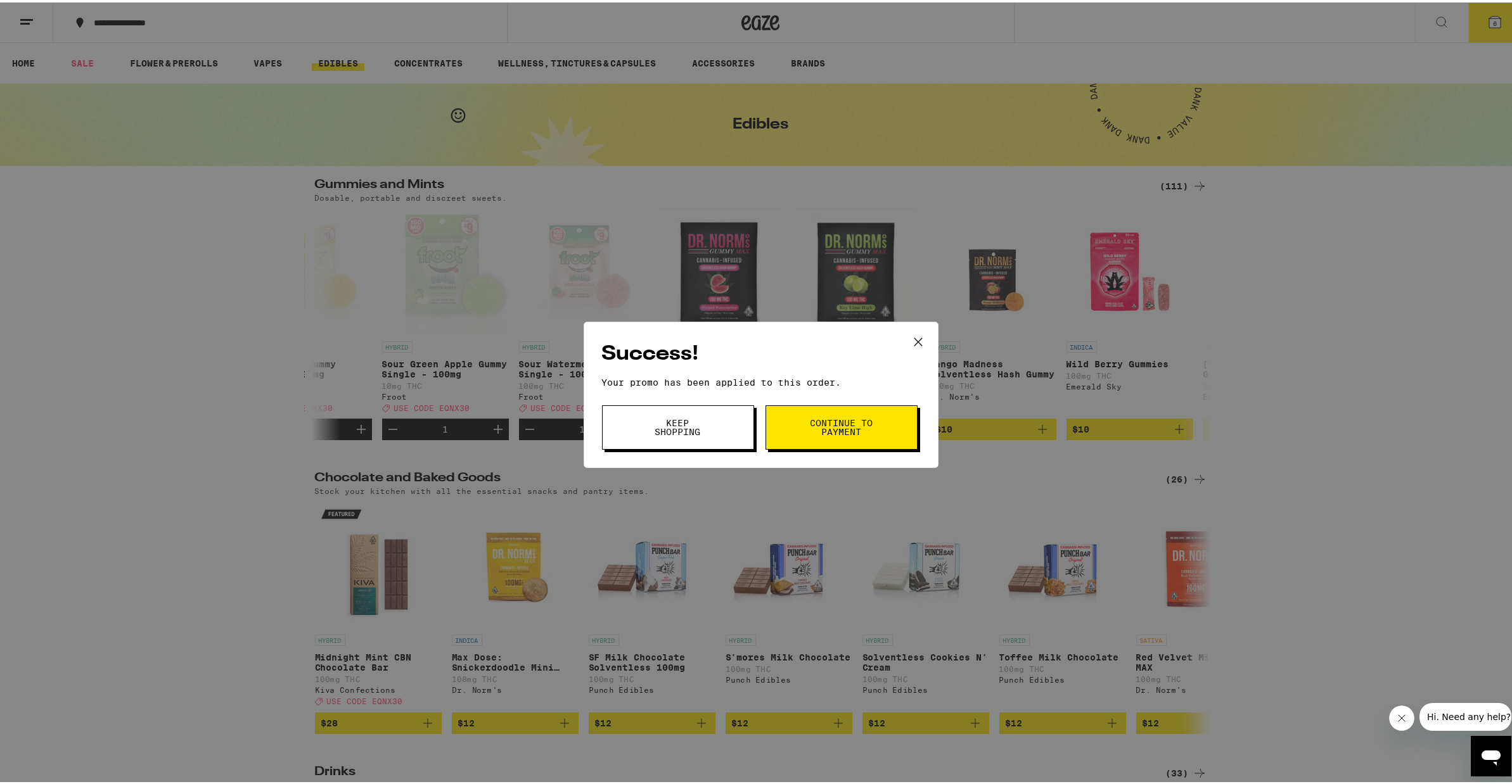
click at [825, 434] on span "Continue to payment" at bounding box center [842, 425] width 65 height 18
